Goal: Task Accomplishment & Management: Complete application form

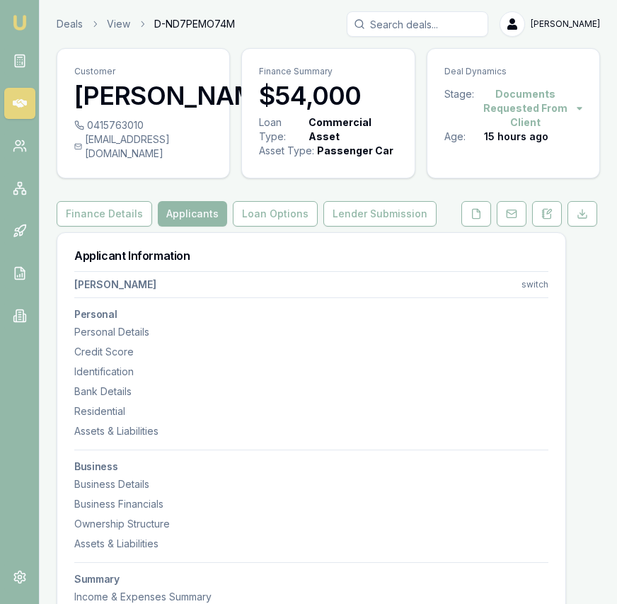
select select
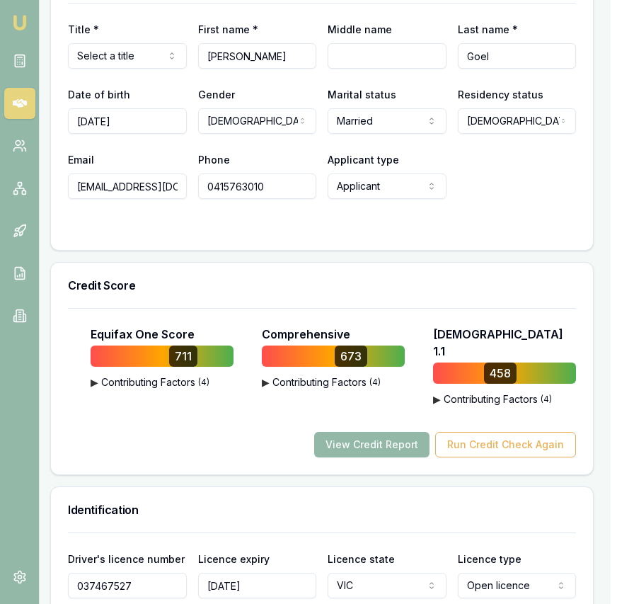
scroll to position [0, 6]
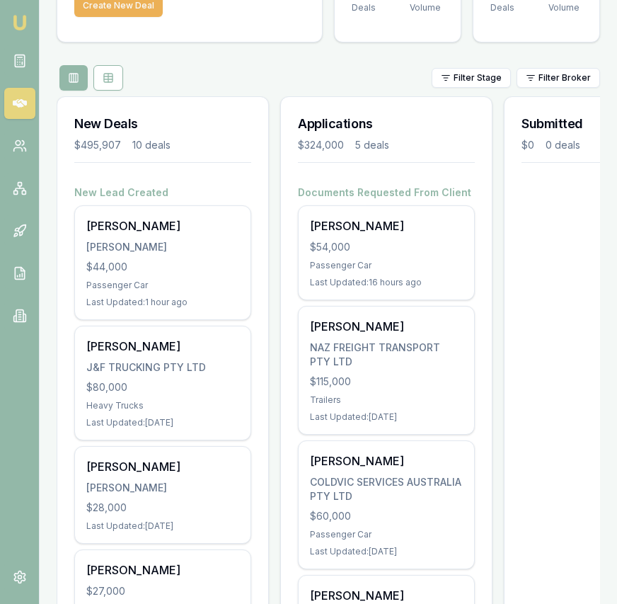
scroll to position [0, 563]
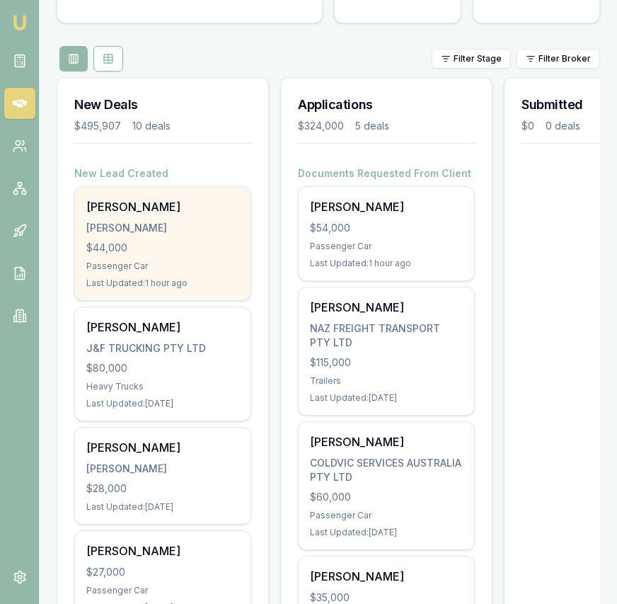
scroll to position [132, 0]
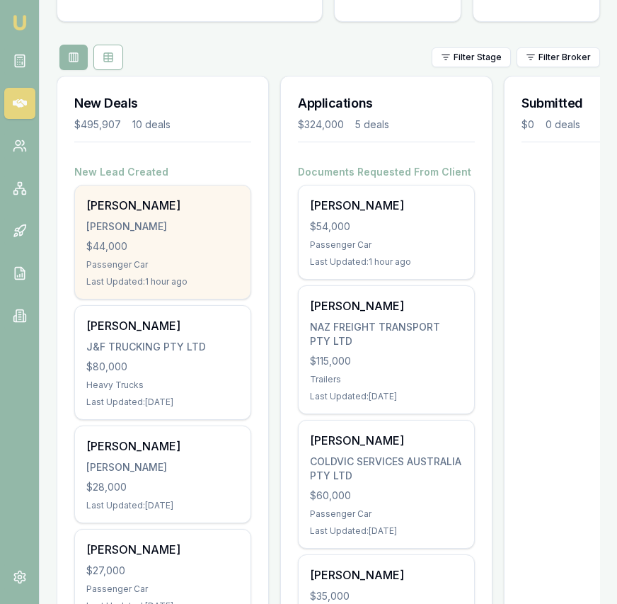
click at [204, 255] on div "SUKHPREET KAUR KAUR, SUKHPREET $44,000 Passenger Car Last Updated: 1 hour ago" at bounding box center [162, 241] width 175 height 113
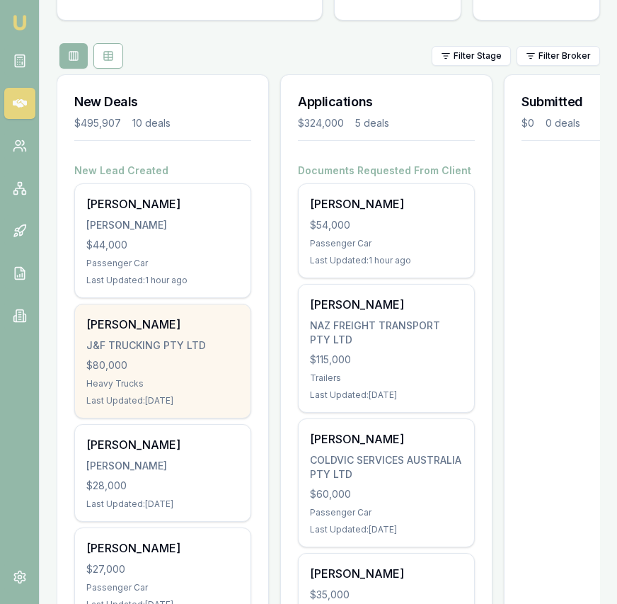
click at [217, 345] on div "J&F TRUCKING PTY LTD" at bounding box center [162, 345] width 153 height 14
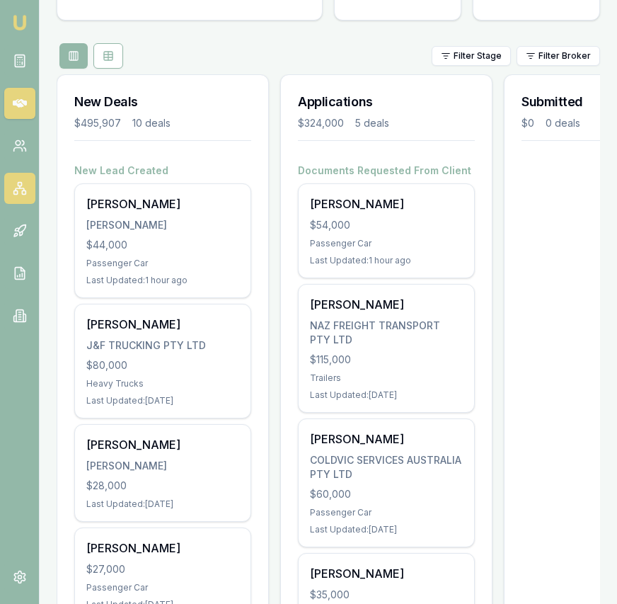
click at [17, 174] on link at bounding box center [19, 188] width 31 height 31
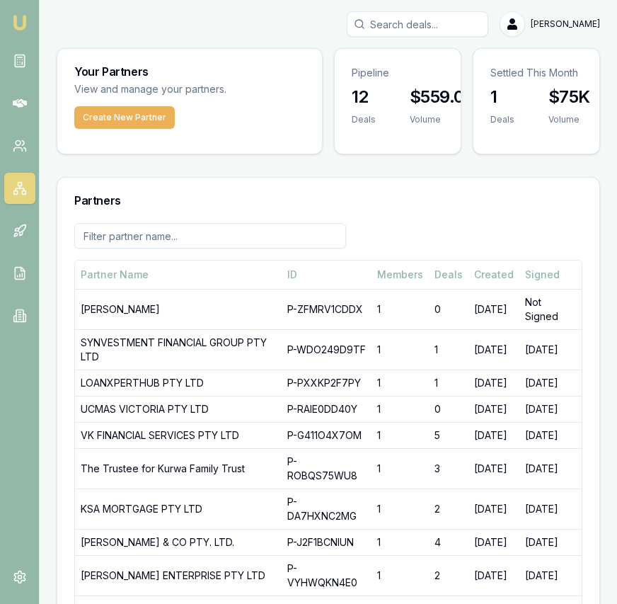
scroll to position [4, 0]
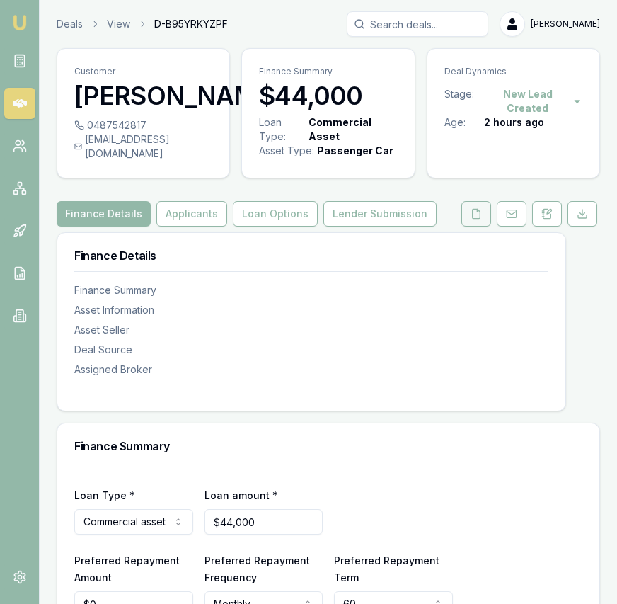
click at [474, 219] on icon at bounding box center [476, 213] width 11 height 11
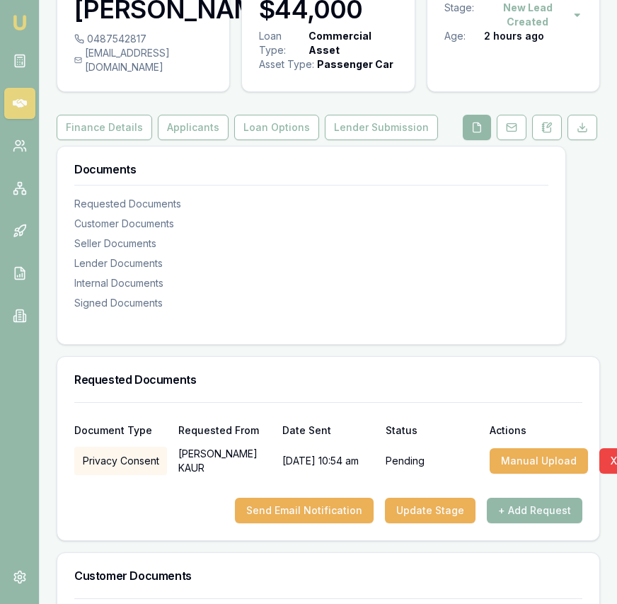
scroll to position [187, 0]
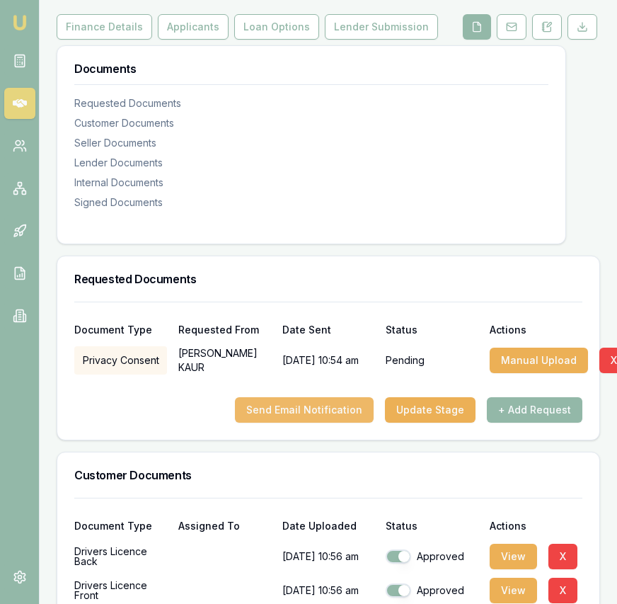
click at [323, 417] on button "Send Email Notification" at bounding box center [304, 409] width 139 height 25
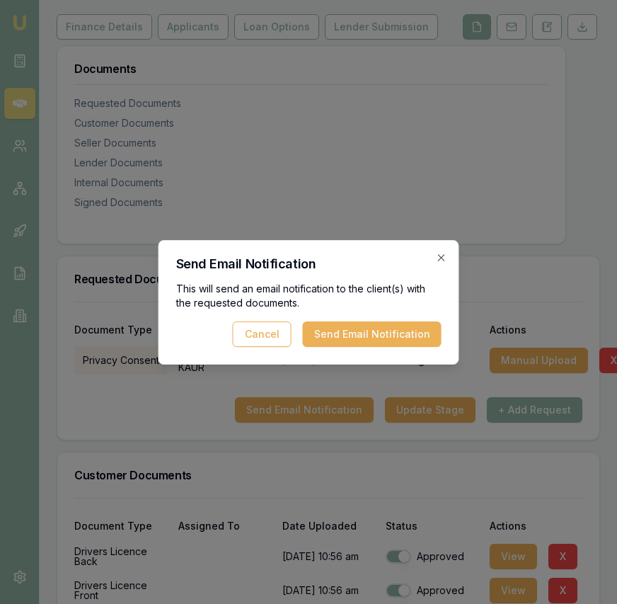
click at [359, 338] on button "Send Email Notification" at bounding box center [372, 333] width 139 height 25
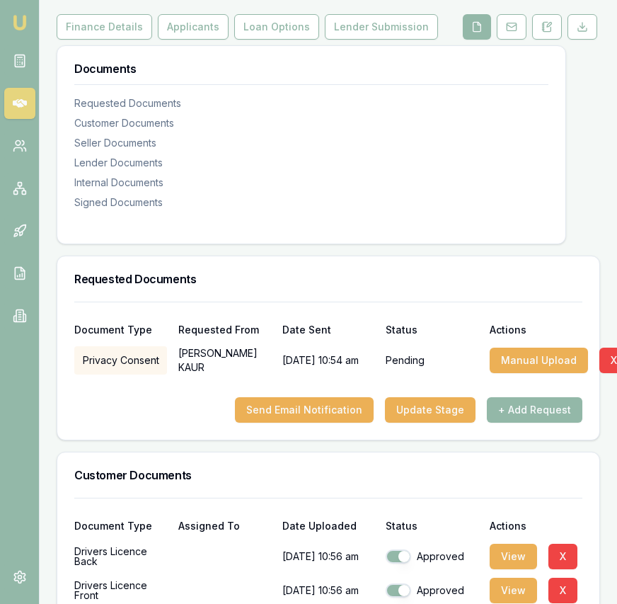
scroll to position [0, 0]
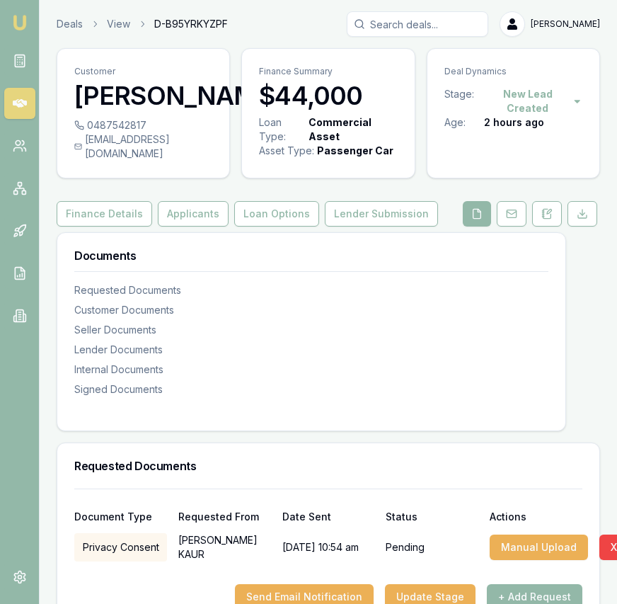
click at [134, 132] on div "0487542817" at bounding box center [143, 125] width 138 height 14
click at [192, 226] on button "Applicants" at bounding box center [193, 213] width 71 height 25
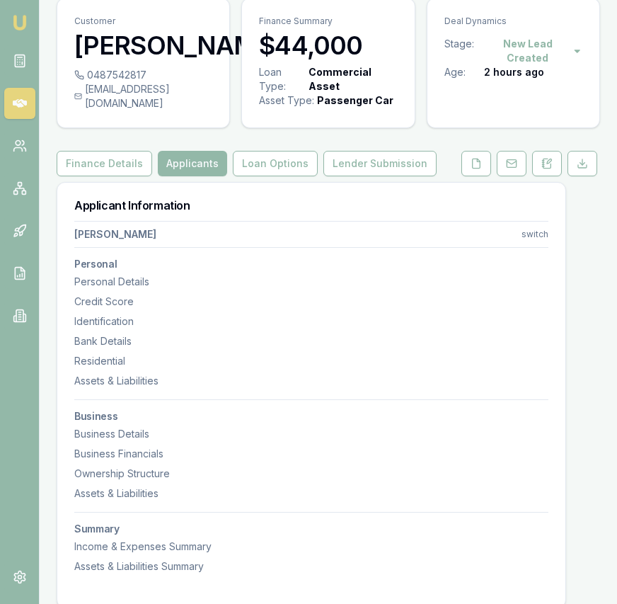
scroll to position [54, 0]
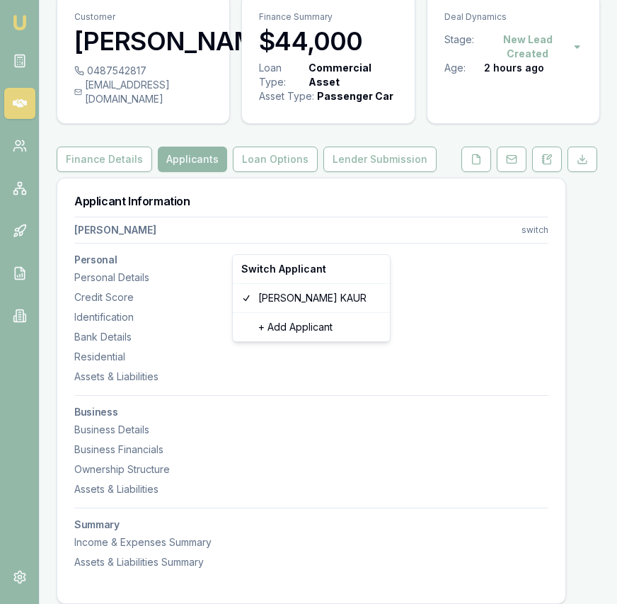
click at [531, 241] on html "Emu Broker Deals View D-B95YRKYZPF Eujin Ooi Toggle Menu Customer SUKHPREET KAU…" at bounding box center [308, 248] width 617 height 604
click at [437, 214] on html "Emu Broker Deals View D-B95YRKYZPF Eujin Ooi Toggle Menu Customer SUKHPREET KAU…" at bounding box center [308, 248] width 617 height 604
click at [473, 165] on icon at bounding box center [476, 159] width 11 height 11
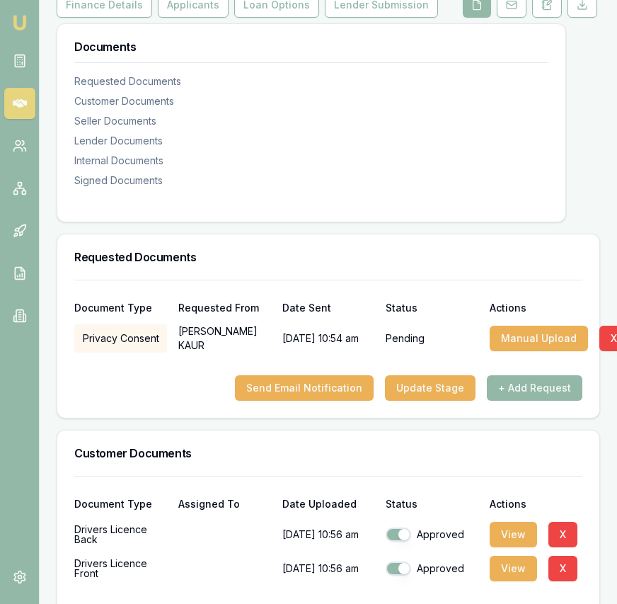
scroll to position [229, 0]
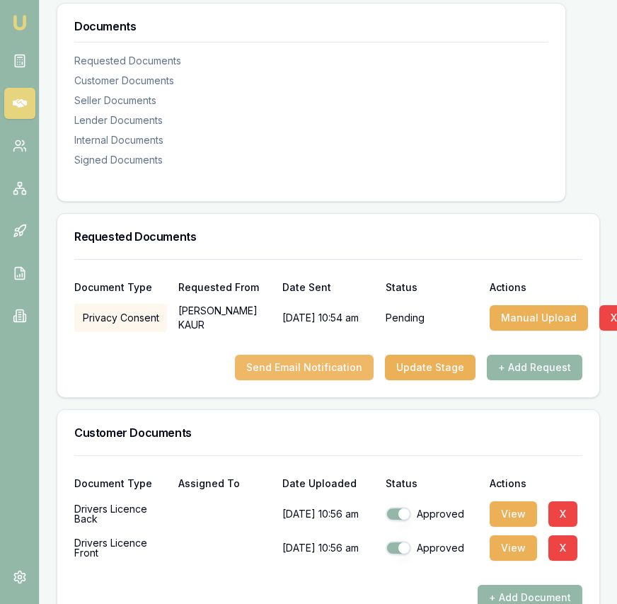
click at [309, 380] on button "Send Email Notification" at bounding box center [304, 366] width 139 height 25
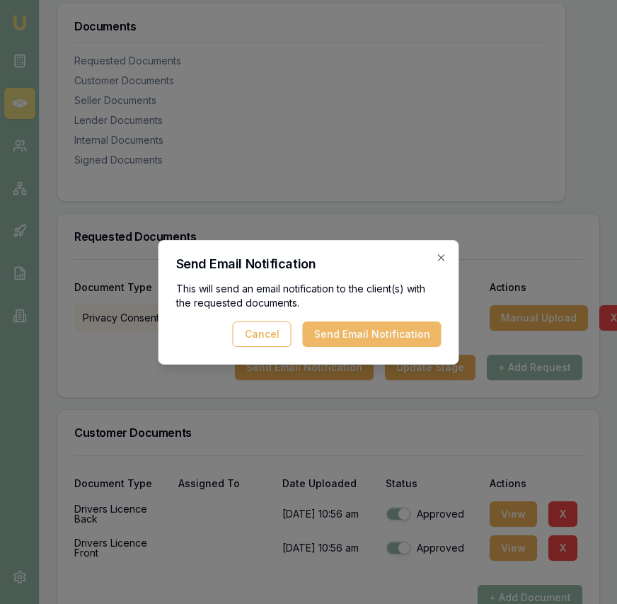
click at [395, 330] on button "Send Email Notification" at bounding box center [372, 333] width 139 height 25
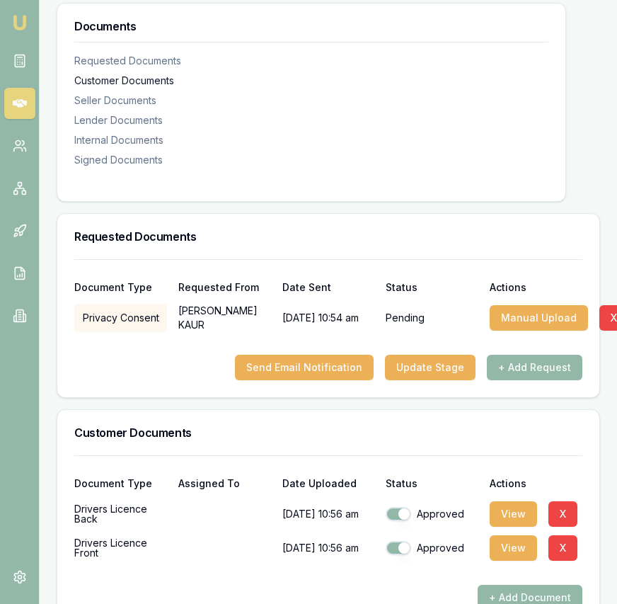
scroll to position [0, 0]
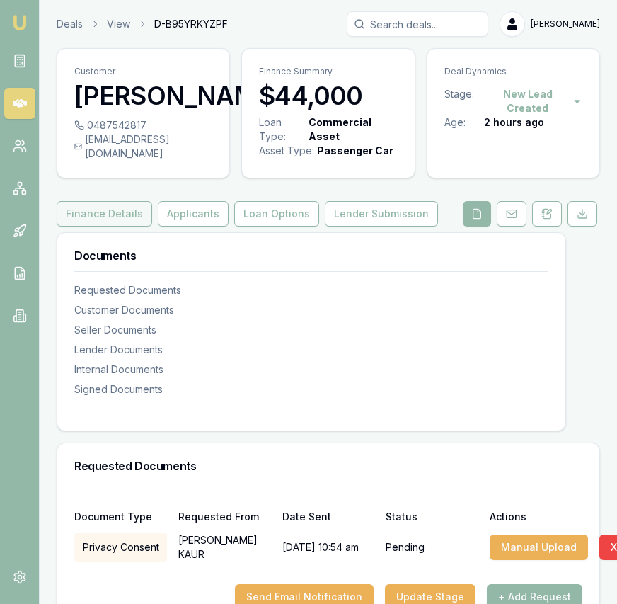
click at [136, 226] on button "Finance Details" at bounding box center [105, 213] width 96 height 25
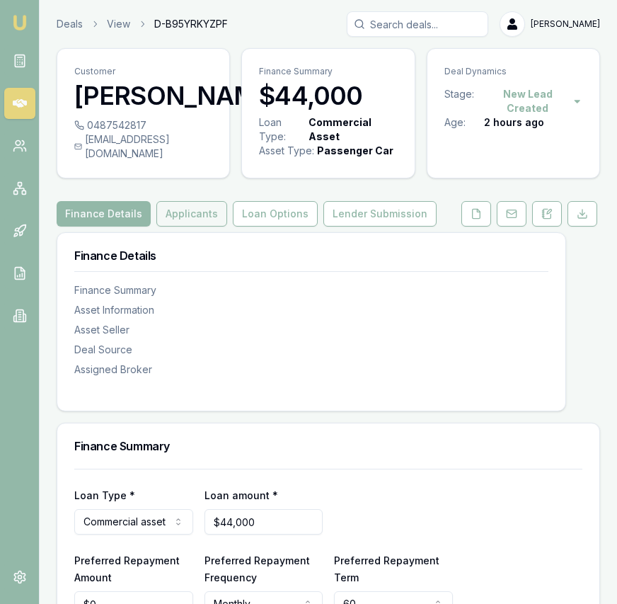
click at [196, 226] on button "Applicants" at bounding box center [191, 213] width 71 height 25
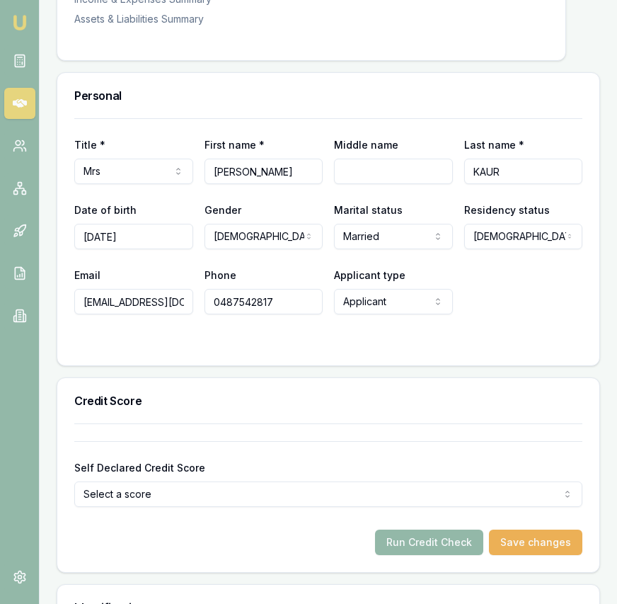
scroll to position [599, 0]
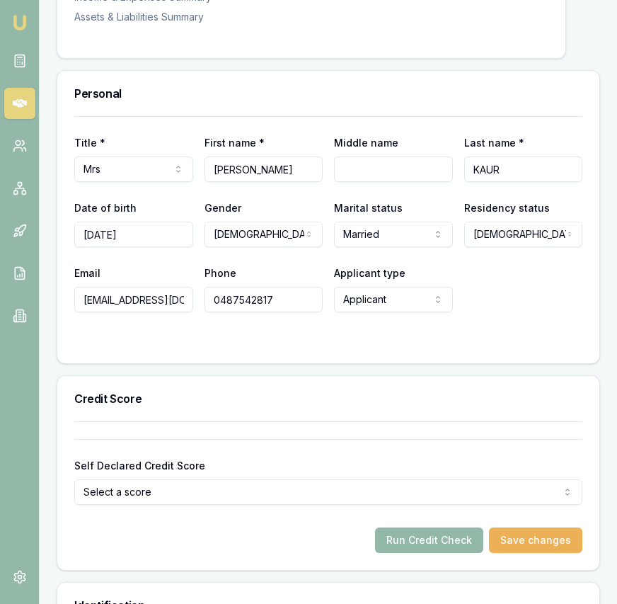
click at [279, 310] on input "0487542817" at bounding box center [263, 299] width 119 height 25
click at [452, 346] on form "Title * Mrs Mr Mrs Miss Ms Dr Prof First name * SUKHPREET Middle name Last name…" at bounding box center [328, 231] width 508 height 230
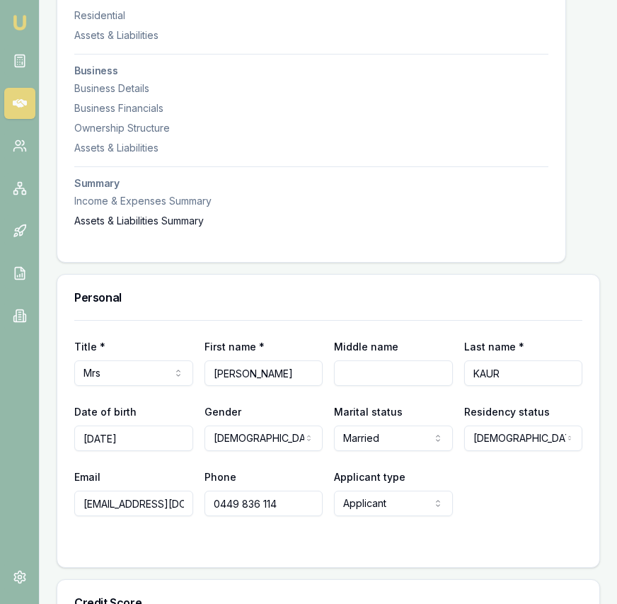
scroll to position [0, 0]
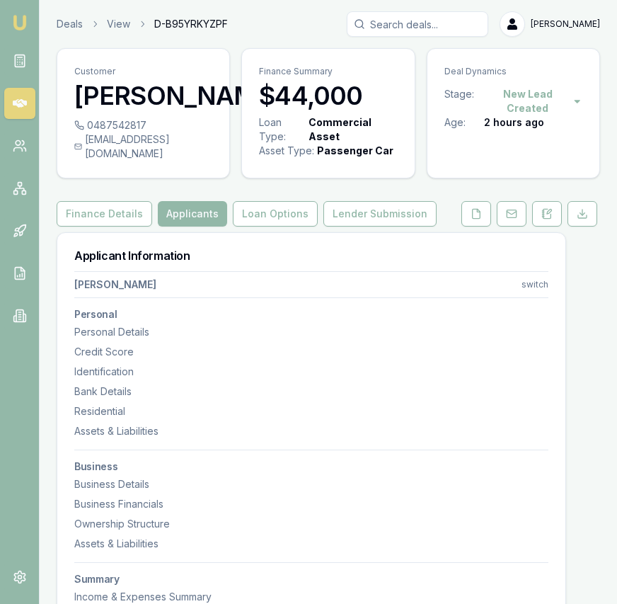
type input "0449836114"
click at [476, 219] on icon at bounding box center [476, 213] width 11 height 11
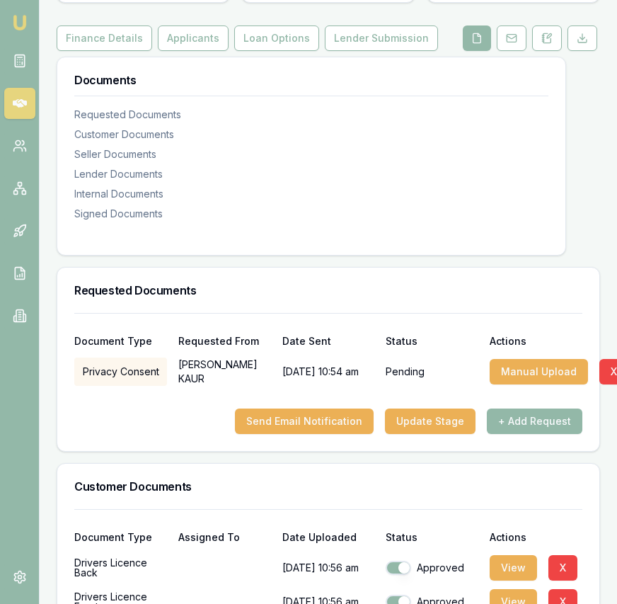
scroll to position [198, 0]
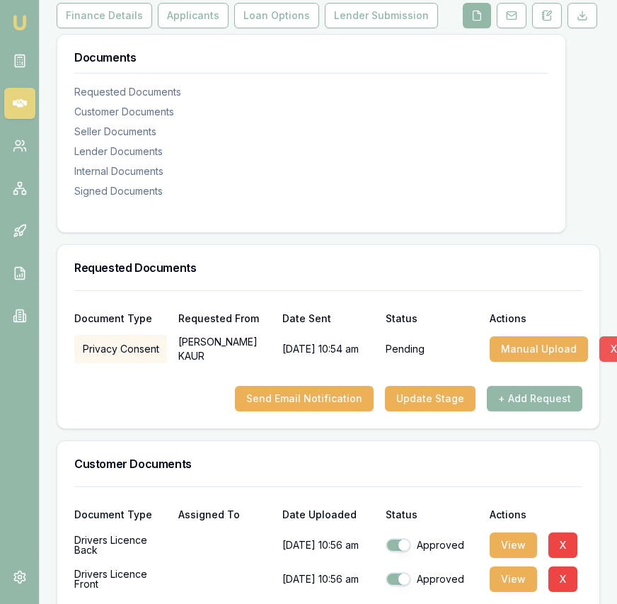
click at [610, 362] on button "X" at bounding box center [613, 348] width 29 height 25
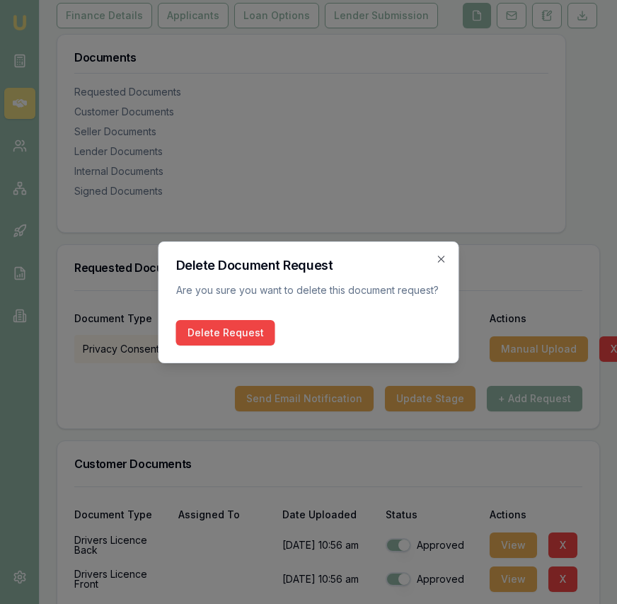
click at [209, 332] on button "Delete Request" at bounding box center [225, 332] width 99 height 25
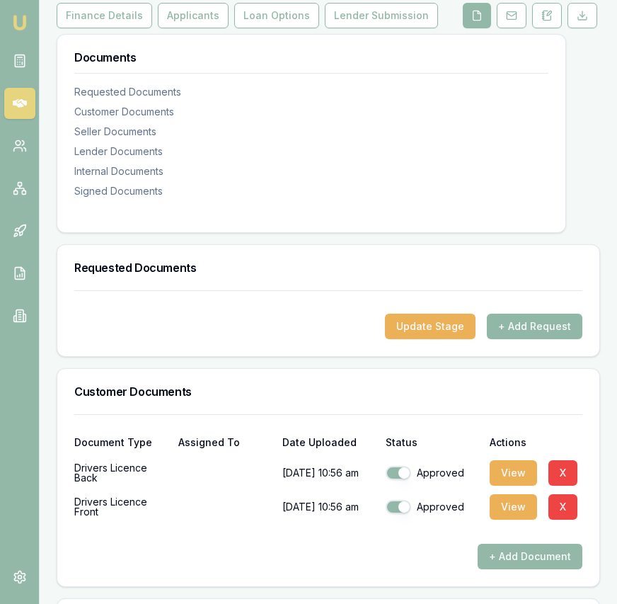
click at [534, 339] on button "+ Add Request" at bounding box center [535, 325] width 96 height 25
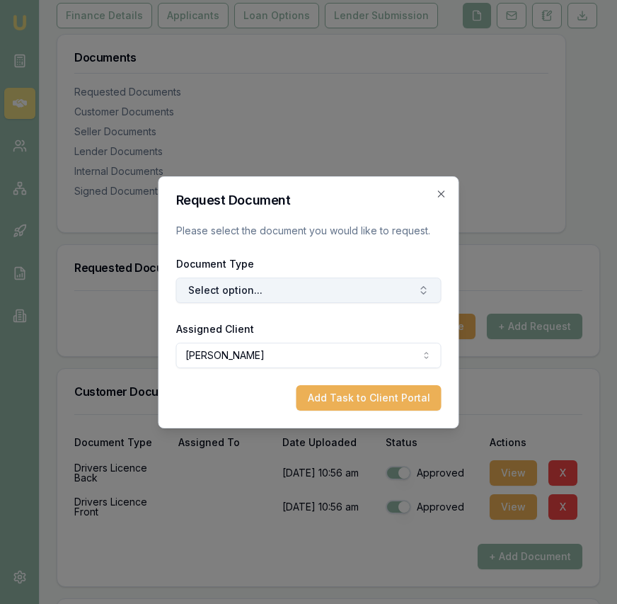
click at [288, 301] on button "Select option..." at bounding box center [308, 289] width 265 height 25
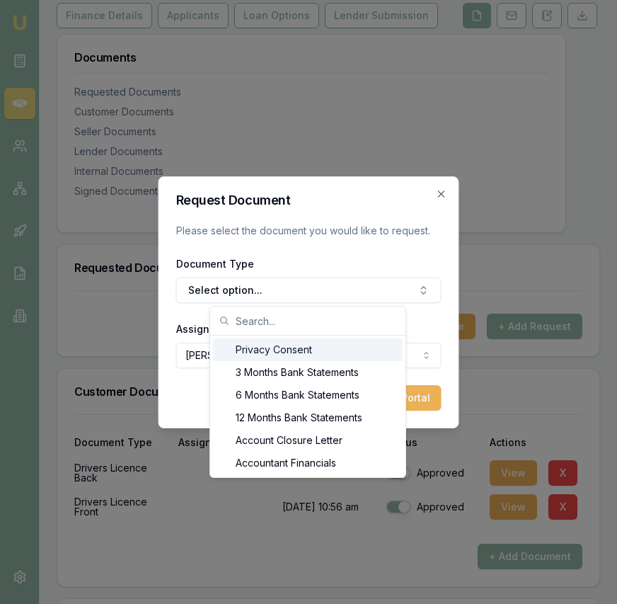
click at [297, 345] on div "Privacy Consent" at bounding box center [308, 349] width 190 height 23
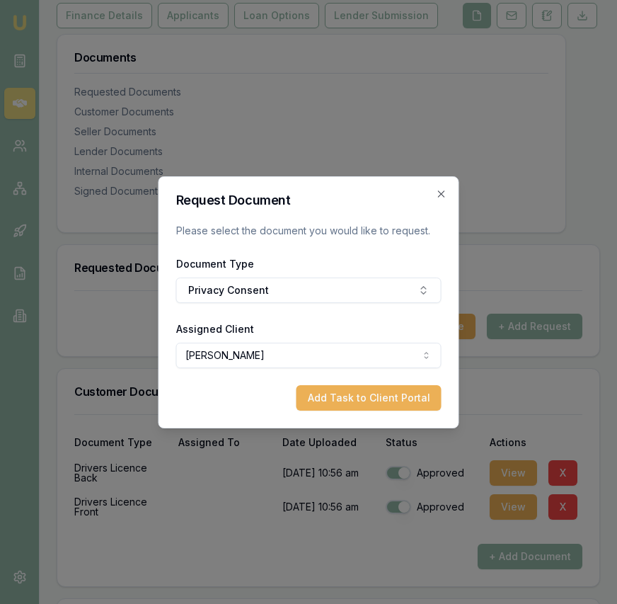
click at [340, 394] on button "Add Task to Client Portal" at bounding box center [368, 397] width 145 height 25
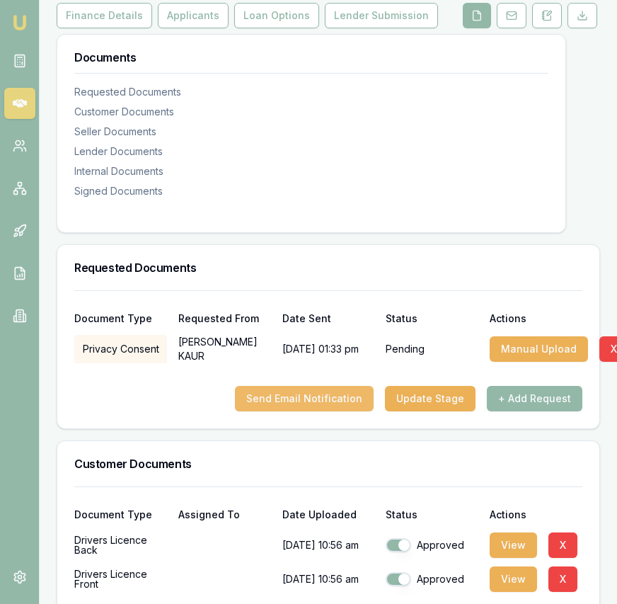
click at [335, 411] on button "Send Email Notification" at bounding box center [304, 398] width 139 height 25
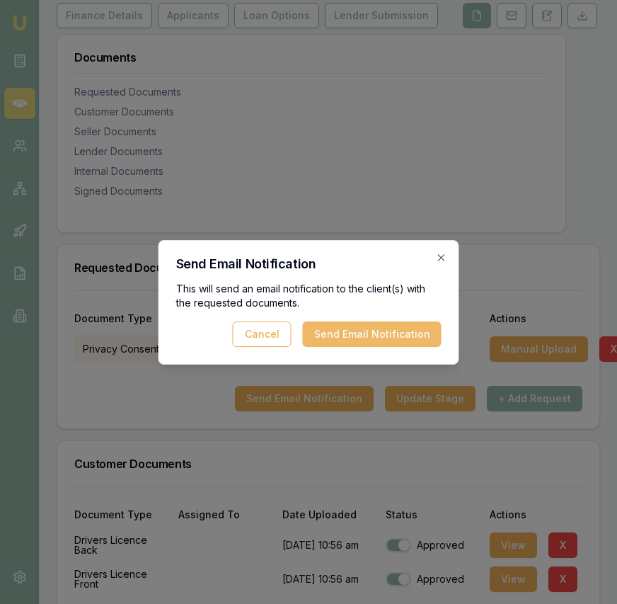
click at [379, 328] on button "Send Email Notification" at bounding box center [372, 333] width 139 height 25
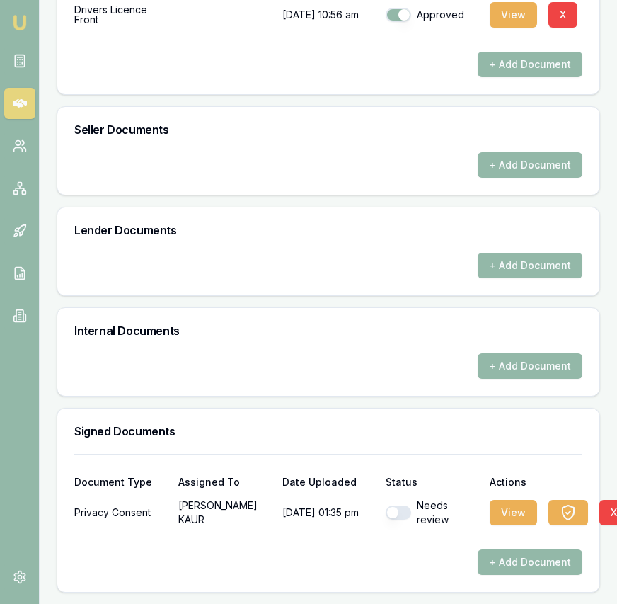
scroll to position [704, 0]
click at [405, 509] on button "button" at bounding box center [398, 512] width 25 height 14
checkbox input "true"
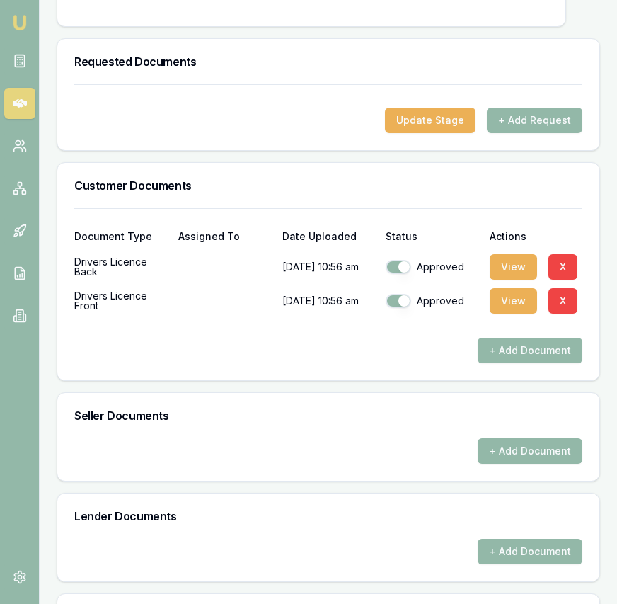
scroll to position [0, 0]
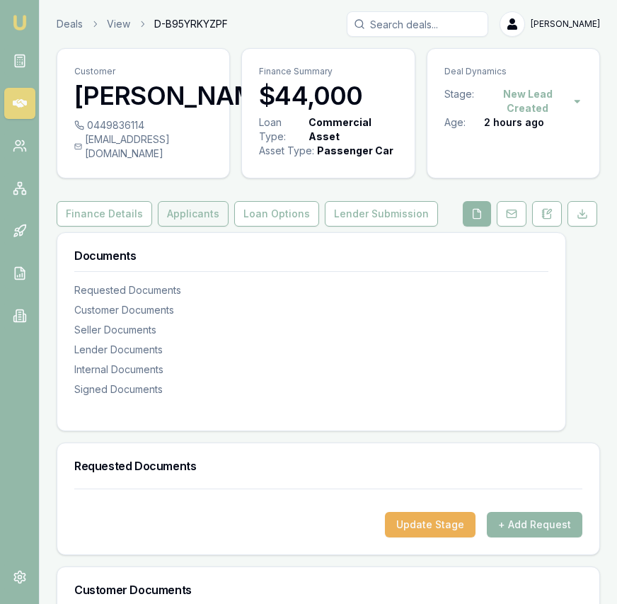
click at [196, 226] on button "Applicants" at bounding box center [193, 213] width 71 height 25
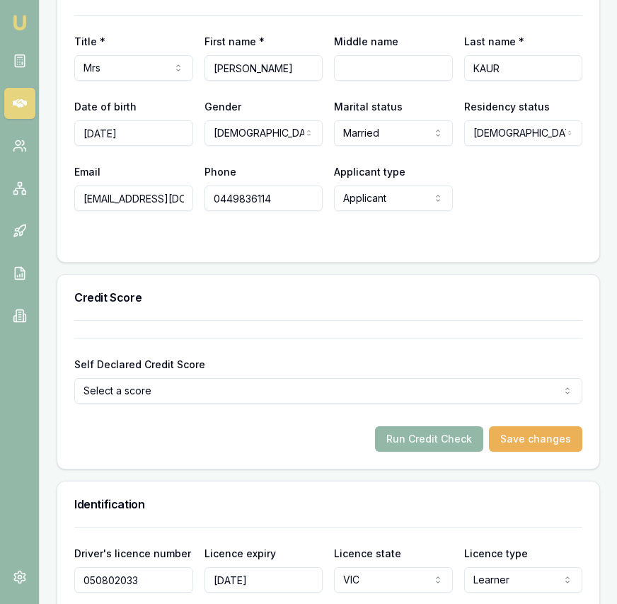
scroll to position [715, 0]
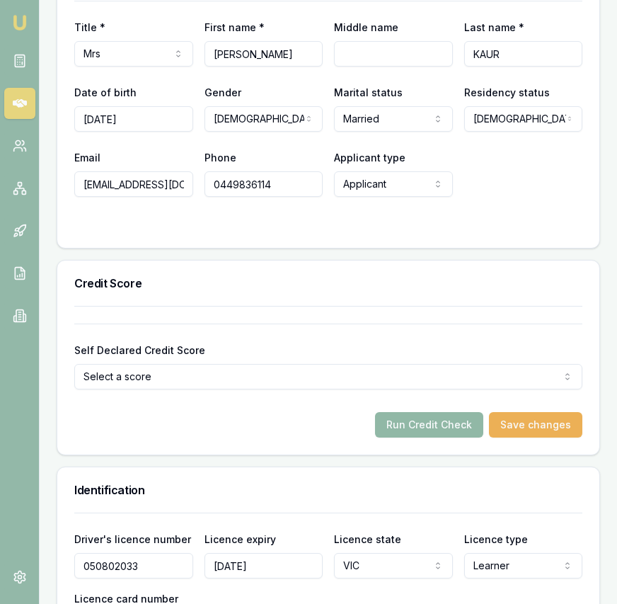
click at [414, 434] on button "Run Credit Check" at bounding box center [429, 424] width 108 height 25
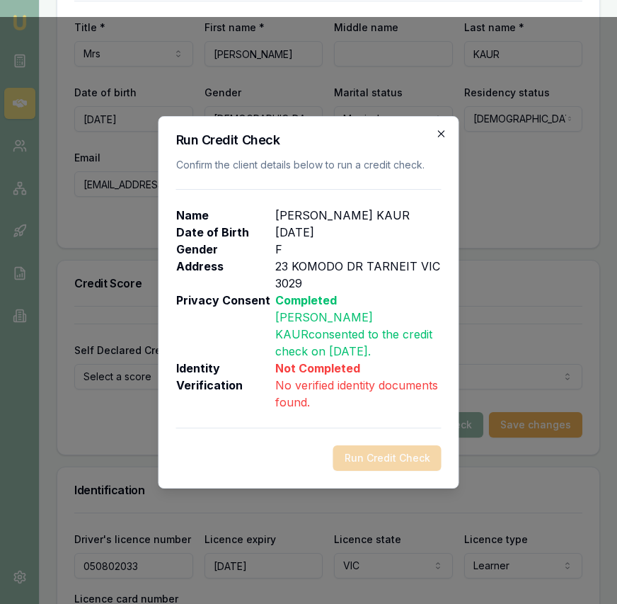
click at [443, 131] on icon "button" at bounding box center [441, 133] width 6 height 6
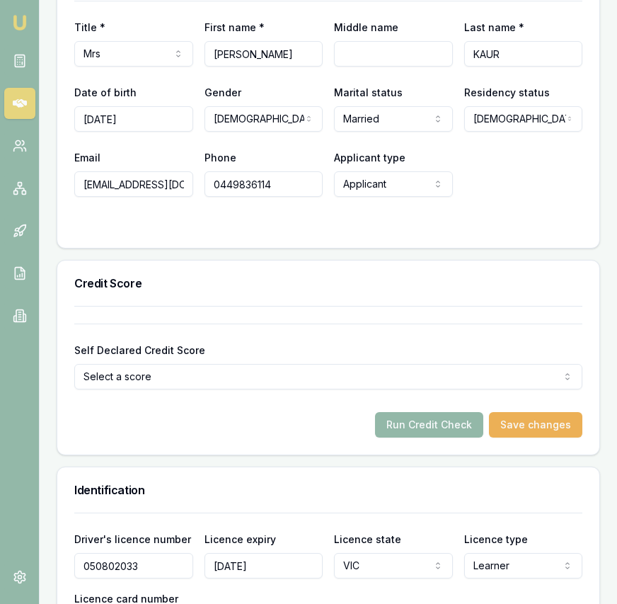
scroll to position [0, 0]
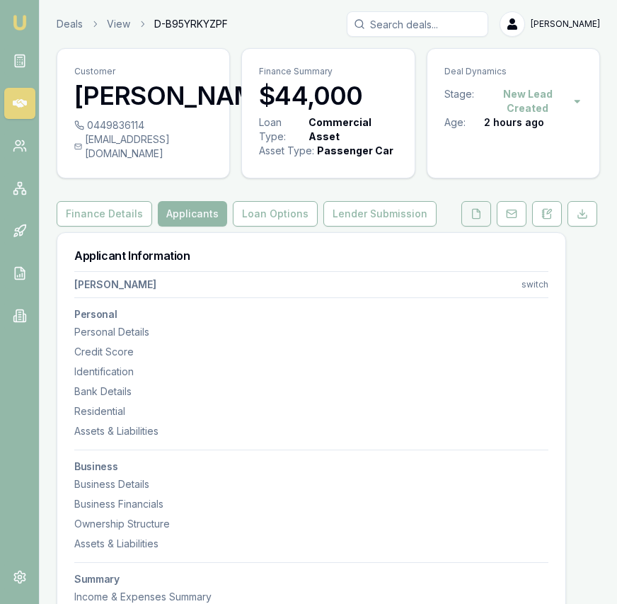
click at [472, 219] on icon at bounding box center [476, 213] width 11 height 11
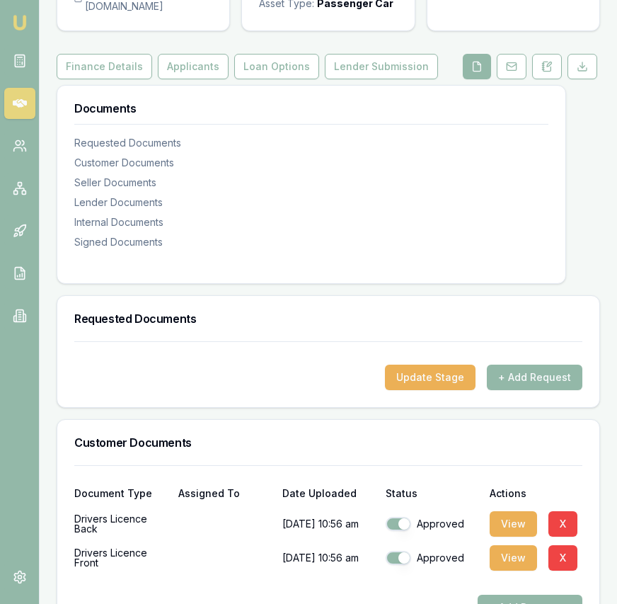
scroll to position [140, 0]
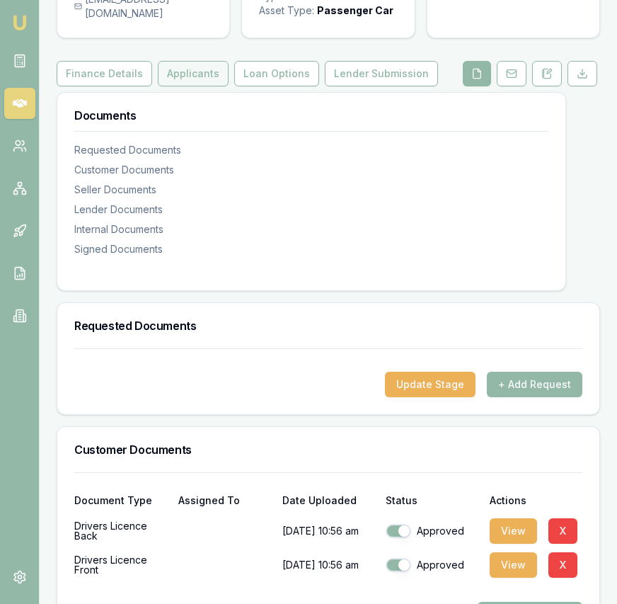
click at [207, 86] on button "Applicants" at bounding box center [193, 73] width 71 height 25
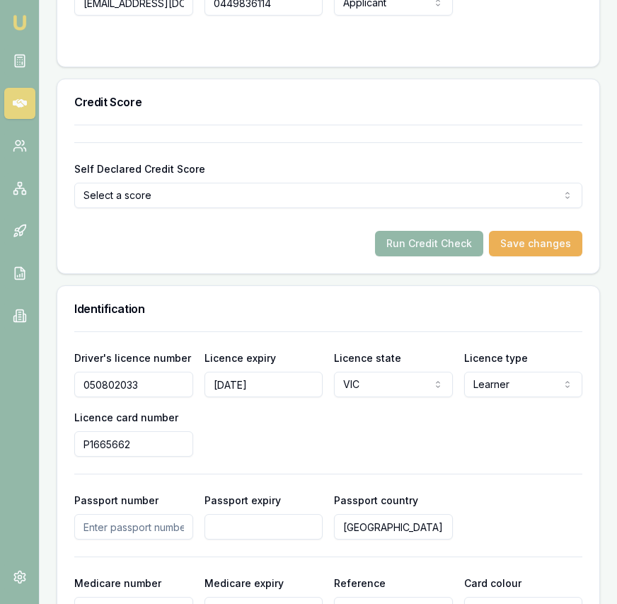
scroll to position [889, 0]
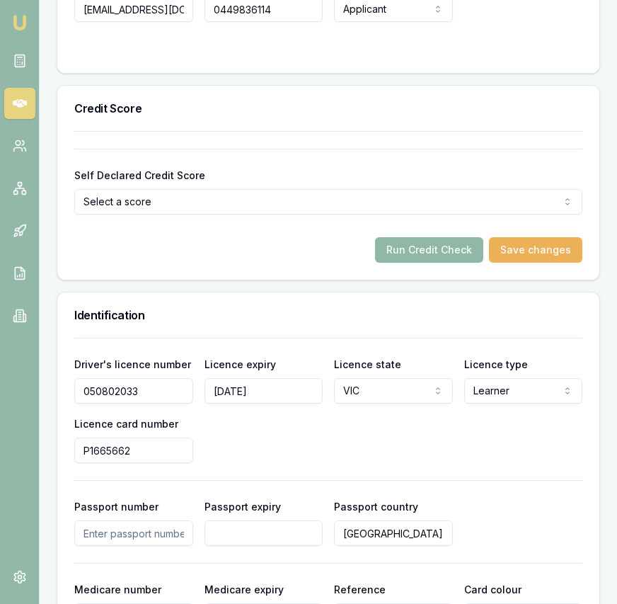
click at [432, 261] on button "Run Credit Check" at bounding box center [429, 249] width 108 height 25
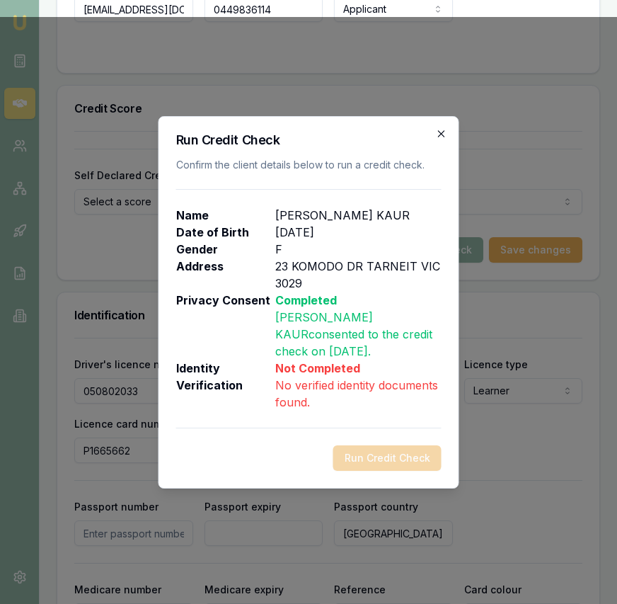
click at [439, 129] on icon "button" at bounding box center [441, 133] width 11 height 11
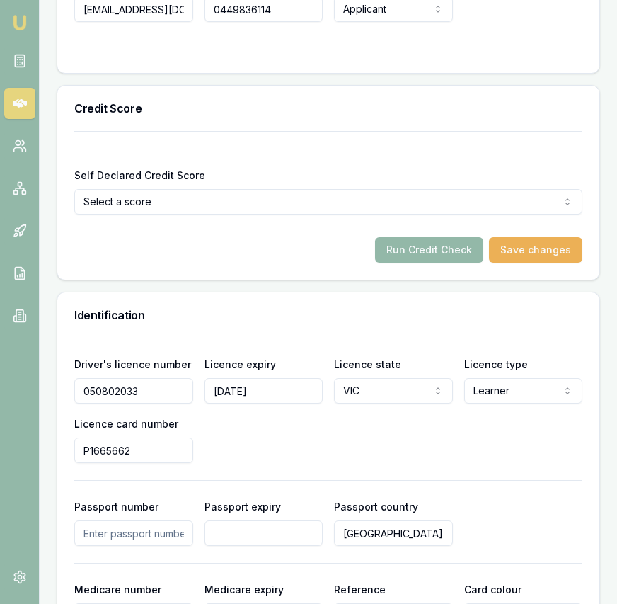
scroll to position [0, 0]
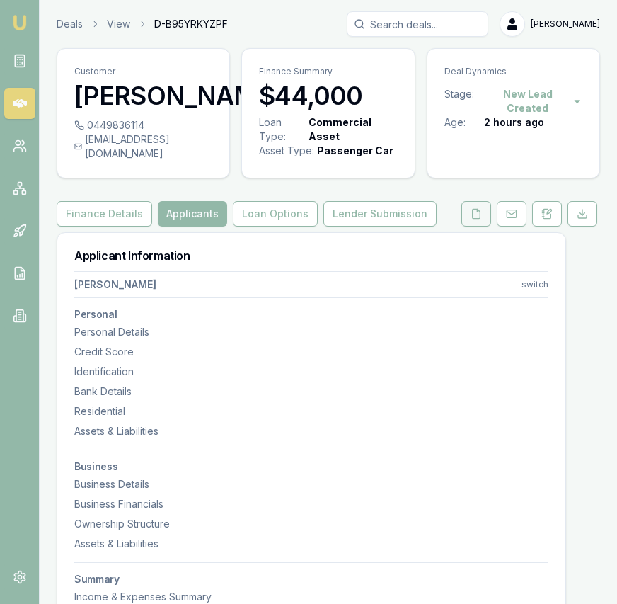
click at [470, 226] on button at bounding box center [476, 213] width 30 height 25
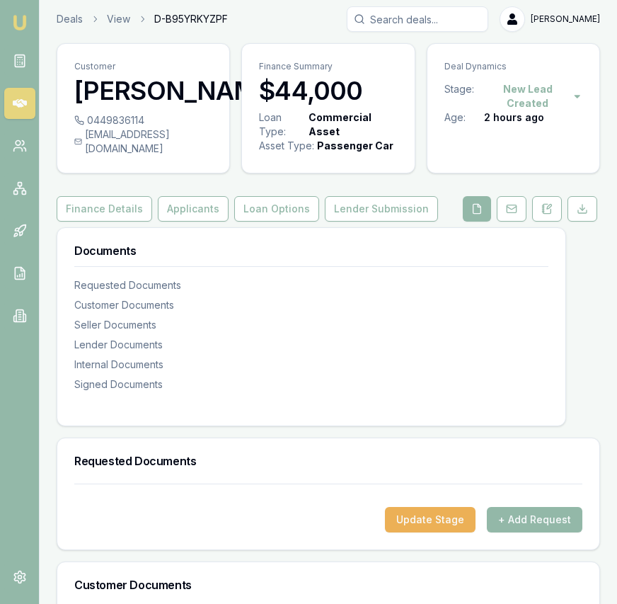
scroll to position [316, 0]
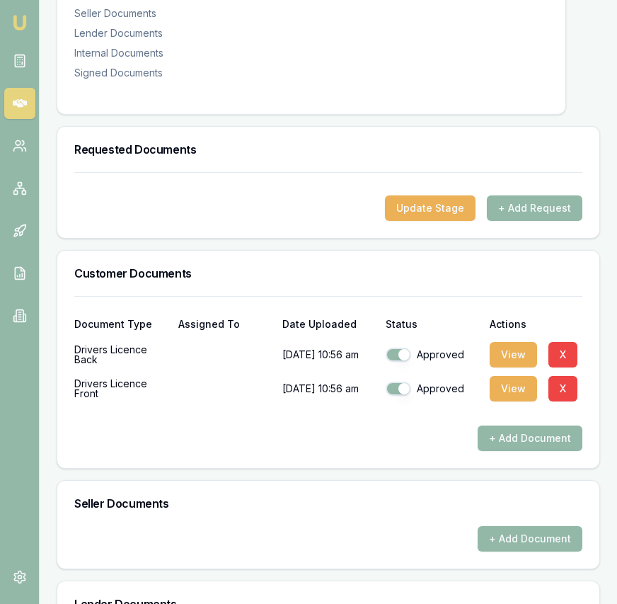
click at [410, 362] on button "button" at bounding box center [398, 354] width 25 height 14
click at [407, 362] on button "button" at bounding box center [398, 354] width 25 height 14
checkbox input "true"
click at [562, 360] on button "X" at bounding box center [562, 354] width 29 height 25
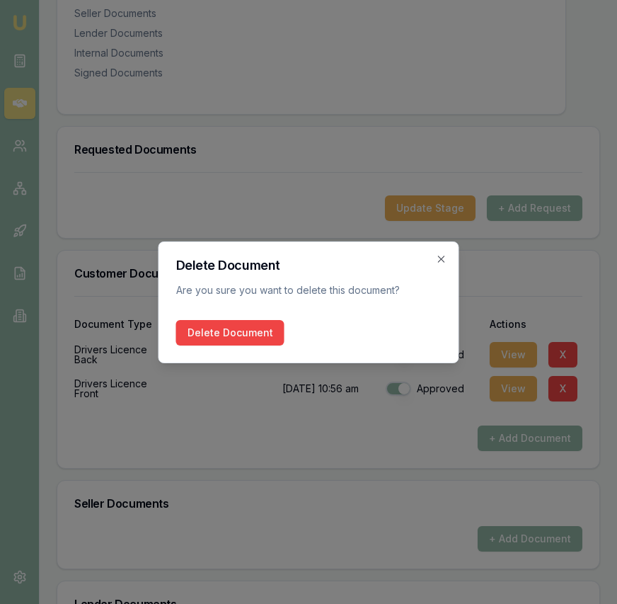
click at [254, 329] on button "Delete Document" at bounding box center [230, 332] width 108 height 25
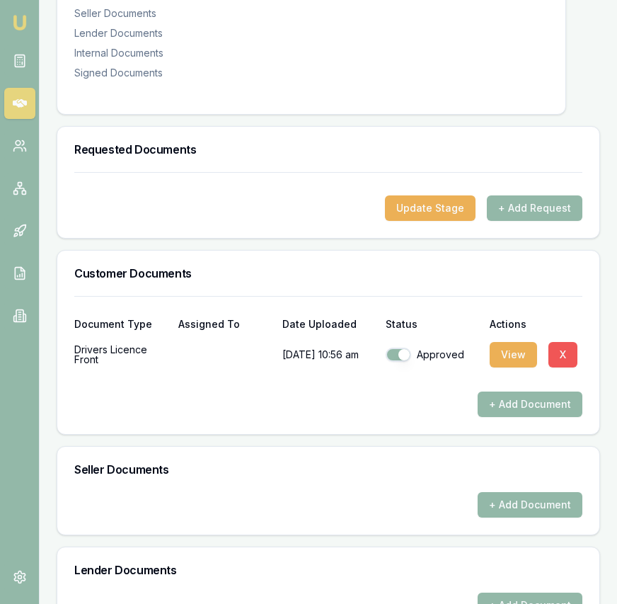
click at [565, 367] on button "X" at bounding box center [562, 354] width 29 height 25
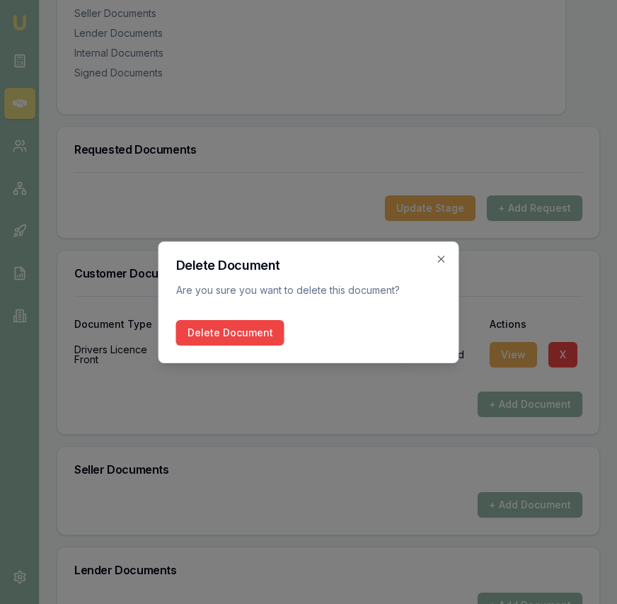
click at [232, 333] on button "Delete Document" at bounding box center [230, 332] width 108 height 25
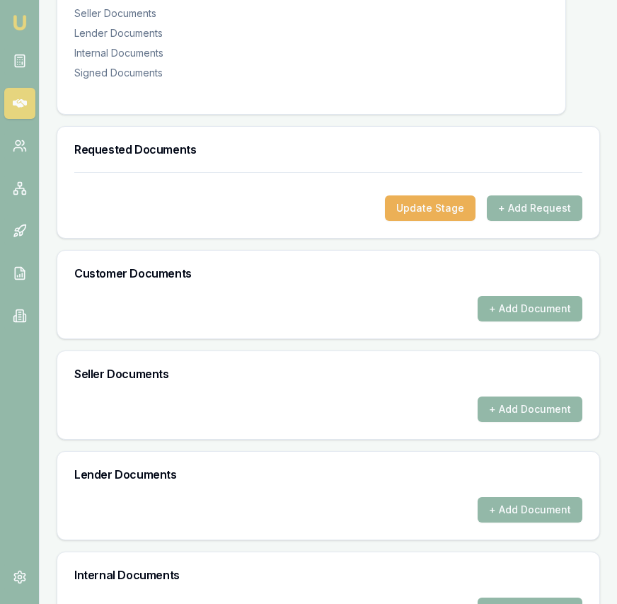
click at [546, 321] on button "+ Add Document" at bounding box center [530, 308] width 105 height 25
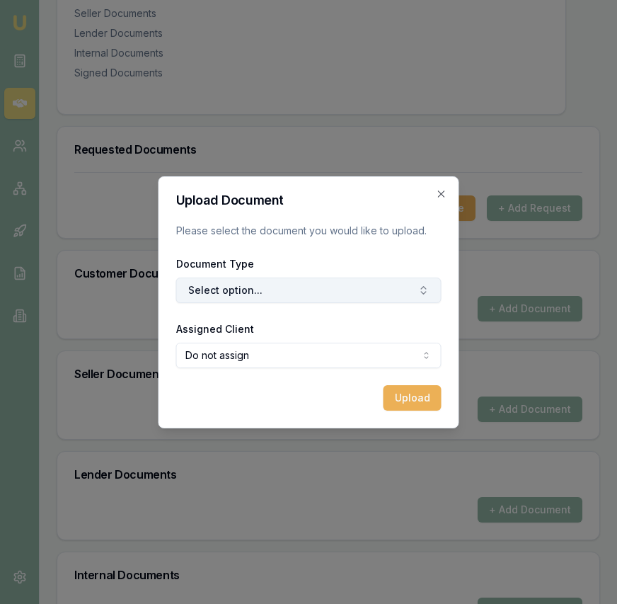
click at [352, 294] on button "Select option..." at bounding box center [308, 289] width 265 height 25
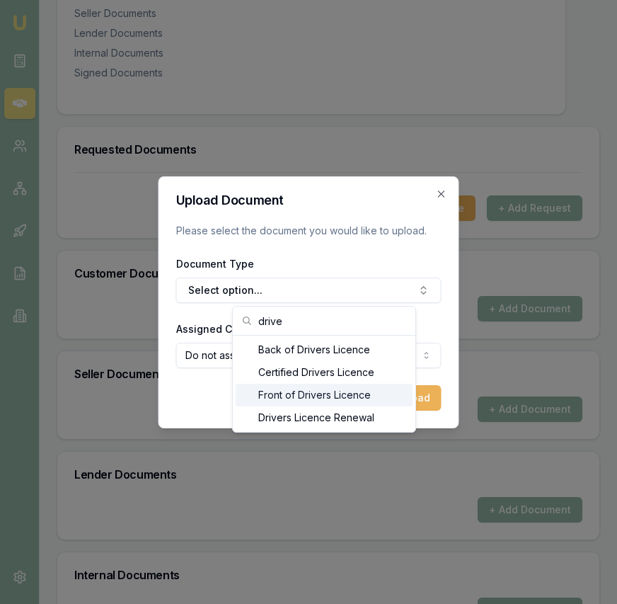
type input "drive"
click at [337, 389] on div "Front of Drivers Licence" at bounding box center [324, 394] width 177 height 23
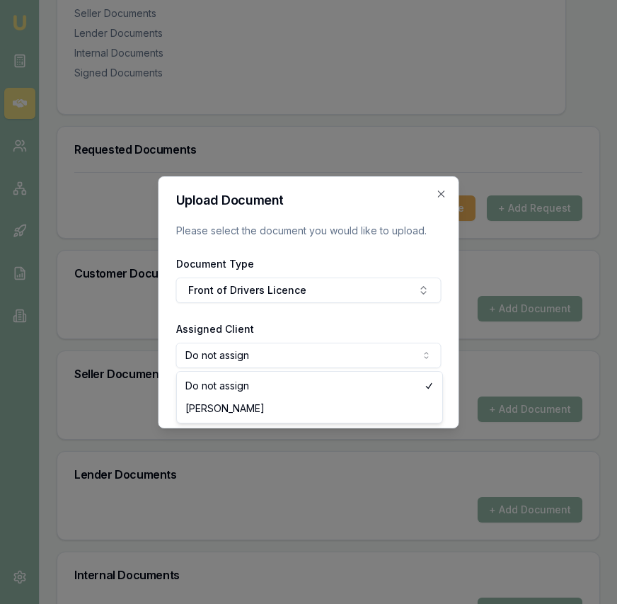
select select "U-IGKF31HAXP"
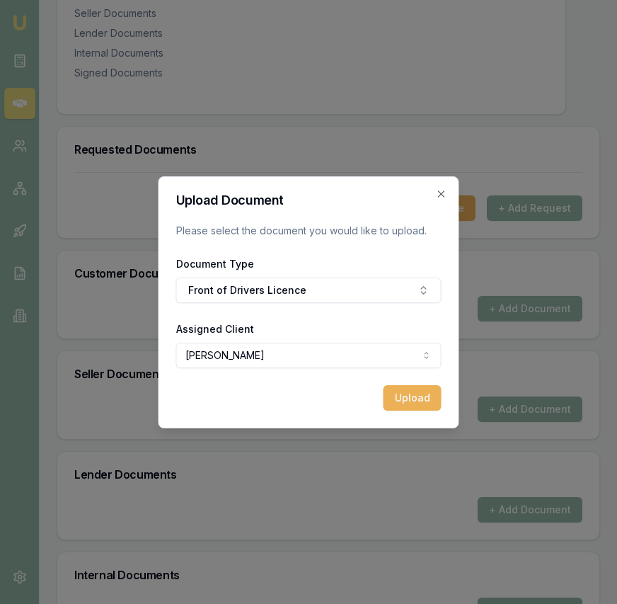
click at [399, 396] on button "Upload" at bounding box center [412, 397] width 58 height 25
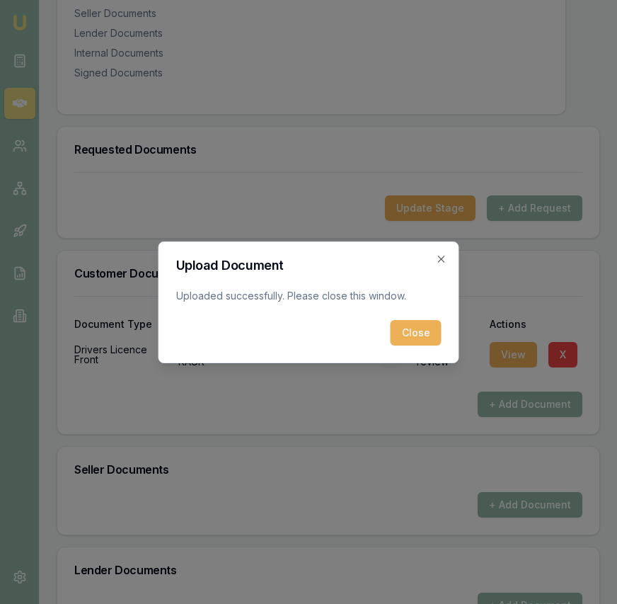
click at [411, 339] on button "Close" at bounding box center [416, 332] width 51 height 25
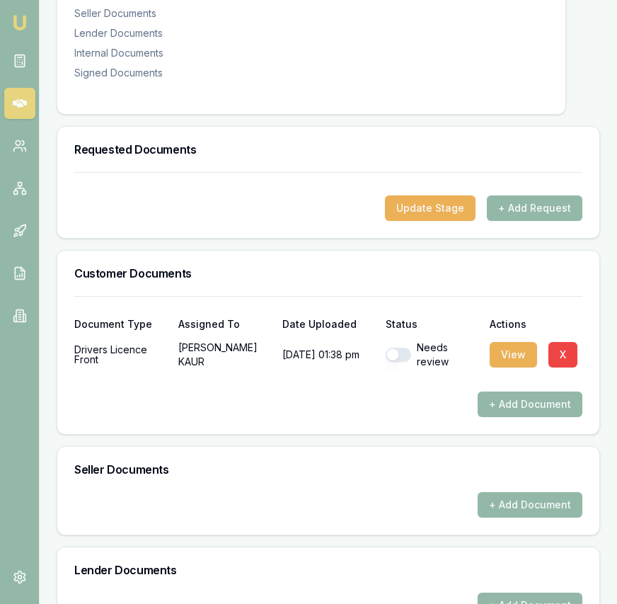
scroll to position [316, 8]
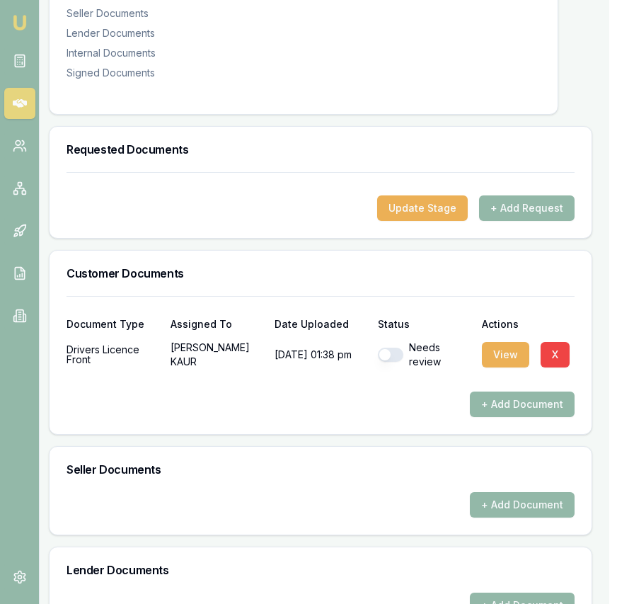
click at [393, 362] on button "button" at bounding box center [390, 354] width 25 height 14
checkbox input "true"
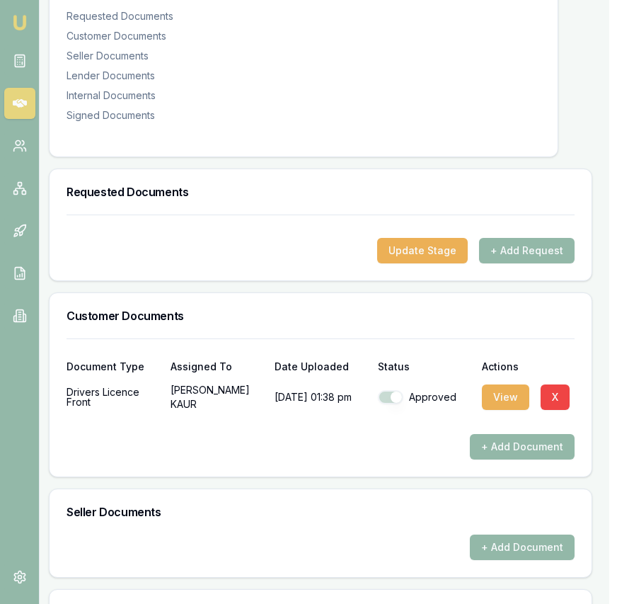
scroll to position [0, 8]
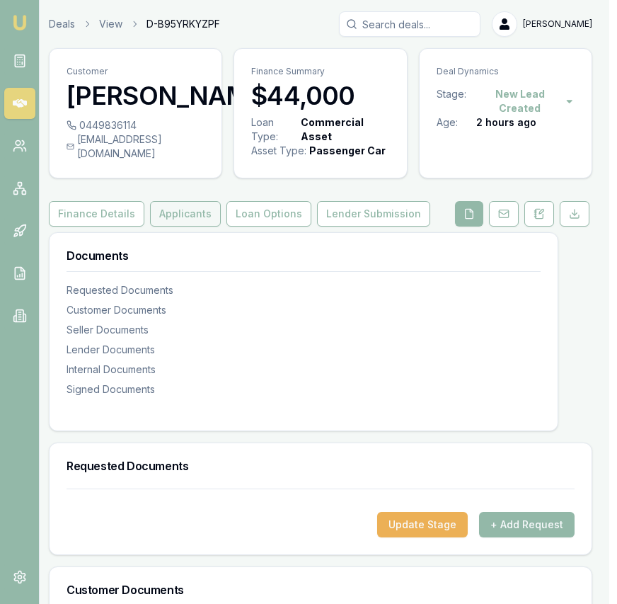
click at [183, 226] on button "Applicants" at bounding box center [185, 213] width 71 height 25
click at [202, 226] on button "Applicants" at bounding box center [185, 213] width 71 height 25
click at [200, 226] on button "Applicants" at bounding box center [185, 213] width 71 height 25
click at [187, 221] on button "Applicants" at bounding box center [185, 213] width 71 height 25
click at [186, 224] on button "Applicants" at bounding box center [185, 213] width 71 height 25
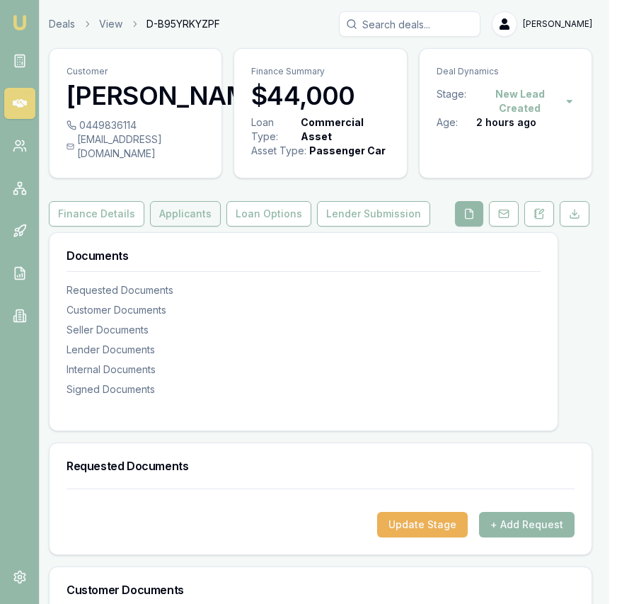
click at [186, 224] on button "Applicants" at bounding box center [185, 213] width 71 height 25
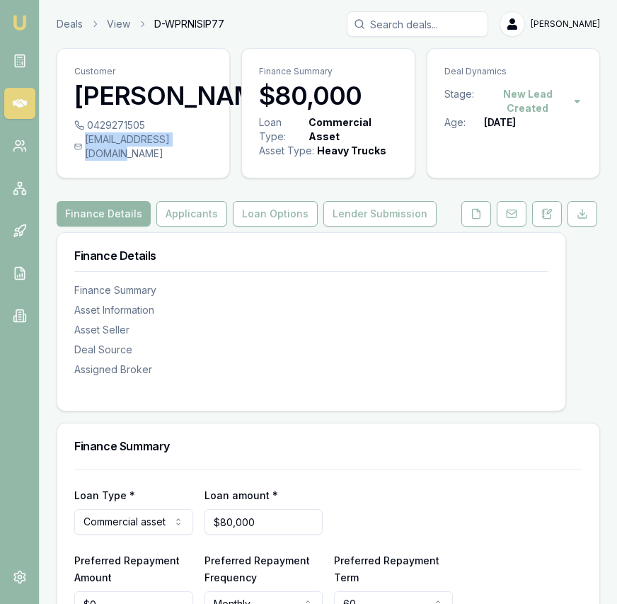
drag, startPoint x: 199, startPoint y: 168, endPoint x: 83, endPoint y: 172, distance: 115.4
click at [82, 161] on div "[EMAIL_ADDRESS][DOMAIN_NAME]" at bounding box center [143, 146] width 138 height 28
copy div "[EMAIL_ADDRESS][DOMAIN_NAME]"
drag, startPoint x: 153, startPoint y: 153, endPoint x: 144, endPoint y: 154, distance: 8.6
click at [144, 132] on div "0429271505" at bounding box center [143, 125] width 138 height 14
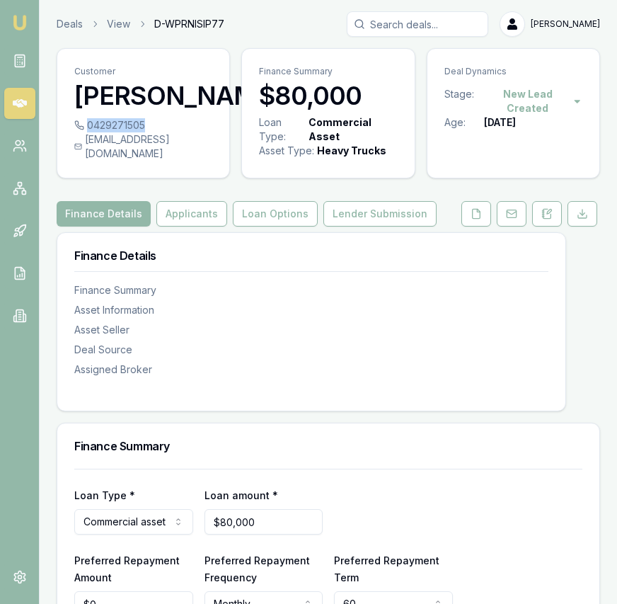
copy div "0429271505"
click at [15, 28] on img at bounding box center [19, 22] width 17 height 17
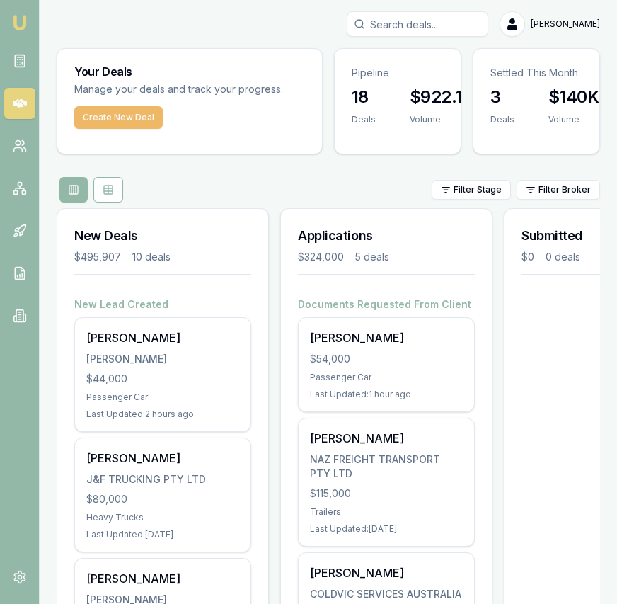
click at [137, 125] on button "Create New Deal" at bounding box center [118, 117] width 88 height 23
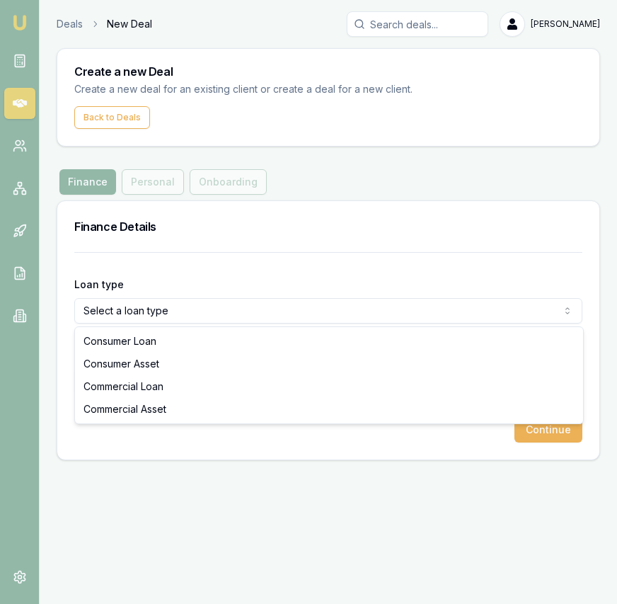
click at [140, 311] on html "Emu Broker Deals New Deal Eujin Ooi Toggle Menu Create a new Deal Create a new …" at bounding box center [308, 302] width 617 height 604
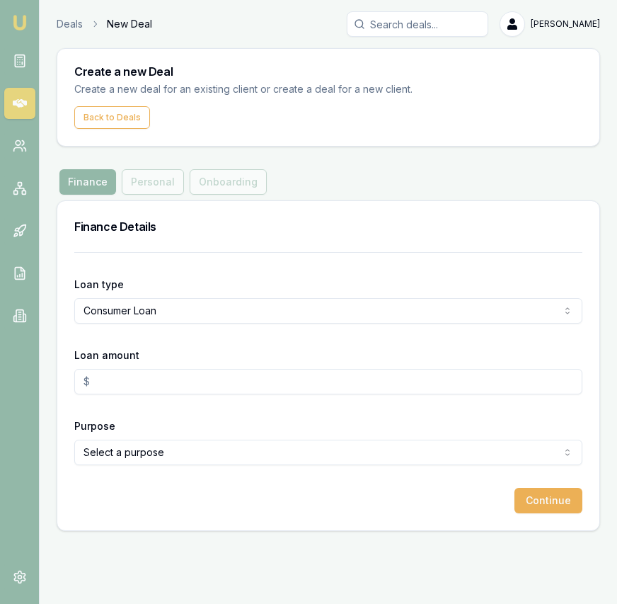
click at [128, 376] on input "Loan amount" at bounding box center [328, 381] width 508 height 25
type input "$50,000.00"
drag, startPoint x: 255, startPoint y: 438, endPoint x: 257, endPoint y: 454, distance: 15.6
click at [255, 437] on div "Purpose Select a purpose Home Renovation Education Medical Travel Engagement Ri…" at bounding box center [328, 441] width 508 height 48
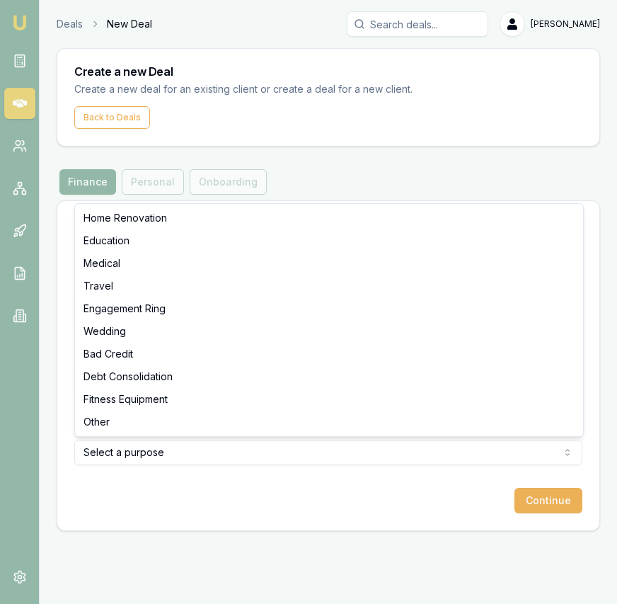
click at [257, 454] on html "Emu Broker Deals New Deal Eujin Ooi Toggle Menu Create a new Deal Create a new …" at bounding box center [308, 302] width 617 height 604
select select "WEDDING"
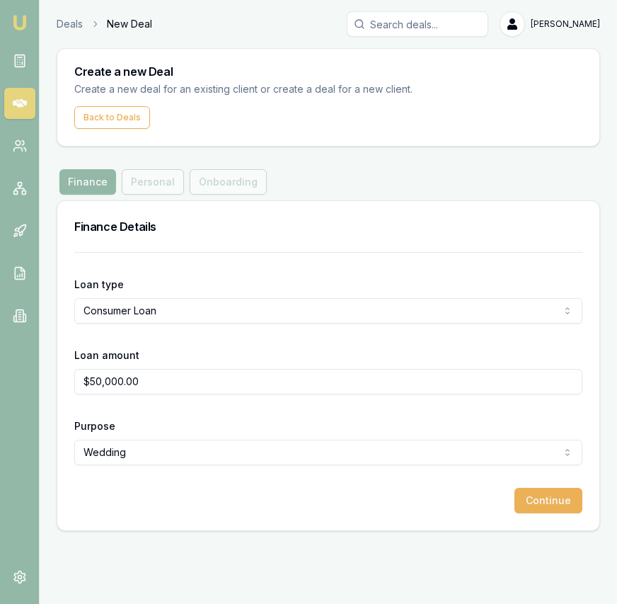
click at [561, 502] on button "Continue" at bounding box center [548, 500] width 68 height 25
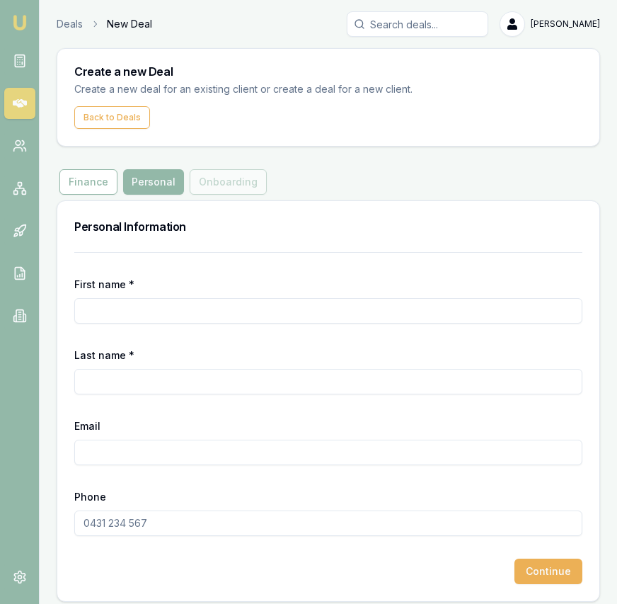
click at [253, 309] on input "First name *" at bounding box center [328, 310] width 508 height 25
type input "Sejal"
type input "Madaan"
paste input "mailto:Sejalmadaan87@gmail.com"
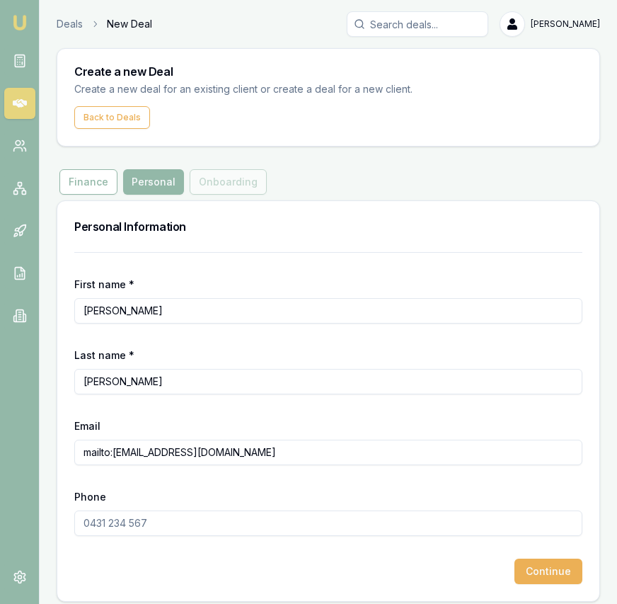
drag, startPoint x: 115, startPoint y: 451, endPoint x: 54, endPoint y: 450, distance: 60.9
click at [54, 450] on main "Create a new Deal Create a new deal for an existing client or create a deal for…" at bounding box center [328, 324] width 577 height 553
type input "Sejalmadaan87@gmail.com"
drag, startPoint x: 115, startPoint y: 539, endPoint x: 110, endPoint y: 526, distance: 13.7
click at [114, 533] on form "First name * Sejal Last name * Madaan Email Sejalmadaan87@gmail.com Phone Conti…" at bounding box center [328, 418] width 508 height 332
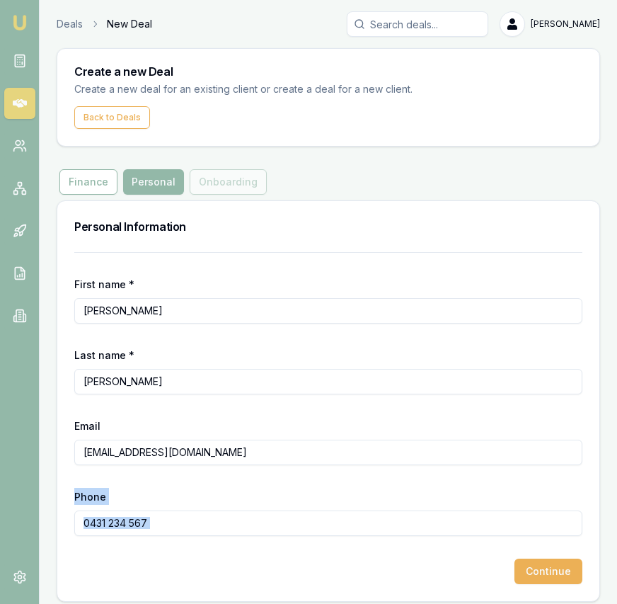
click at [103, 523] on input "Phone" at bounding box center [328, 522] width 508 height 25
paste input "0493 412 786"
type input "0493 412 786"
click at [548, 574] on button "Continue" at bounding box center [548, 570] width 68 height 25
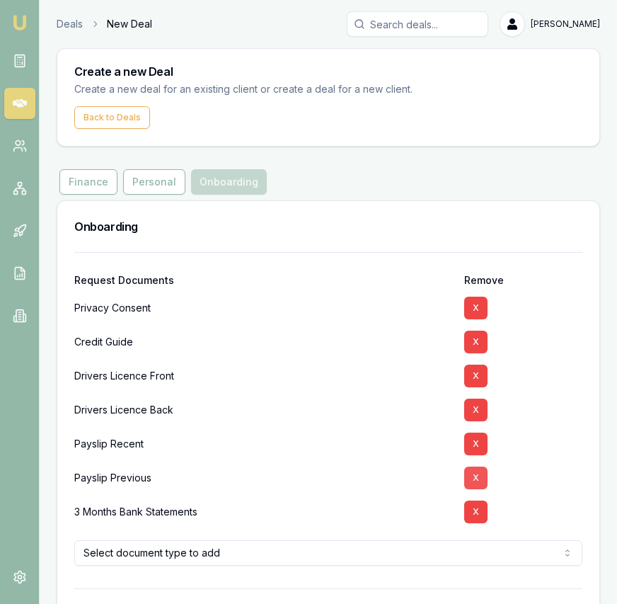
click at [478, 447] on button "X" at bounding box center [475, 443] width 23 height 23
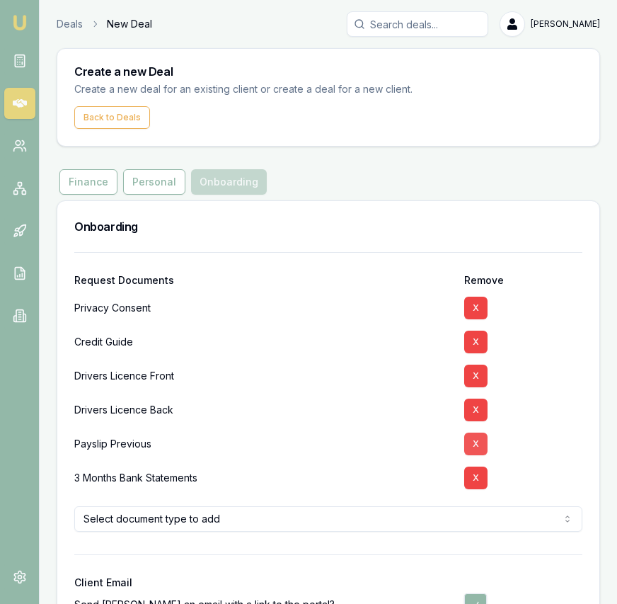
click at [478, 447] on button "X" at bounding box center [475, 443] width 23 height 23
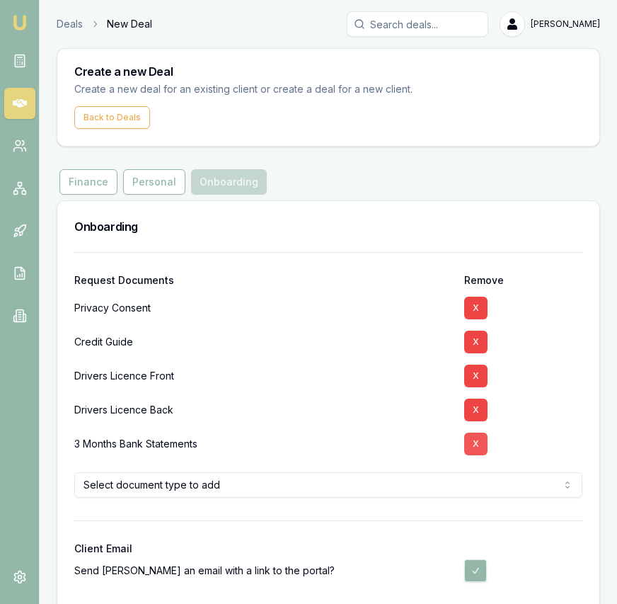
click at [478, 448] on button "X" at bounding box center [475, 443] width 23 height 23
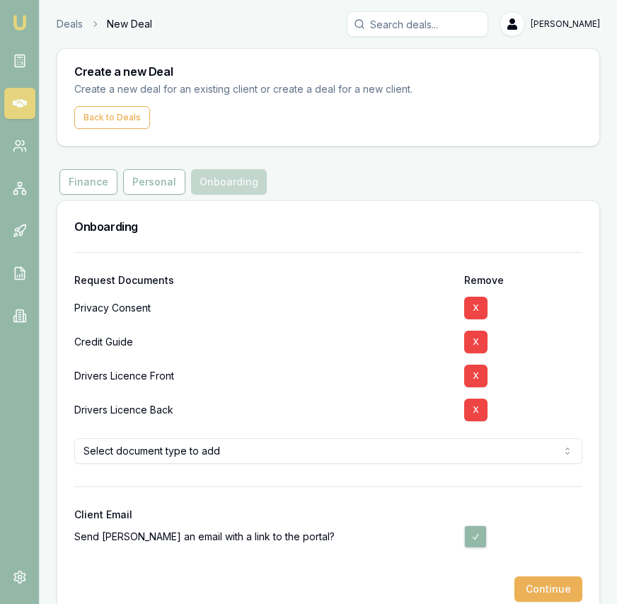
drag, startPoint x: 475, startPoint y: 411, endPoint x: 477, endPoint y: 388, distance: 23.4
click at [475, 410] on button "X" at bounding box center [475, 409] width 23 height 23
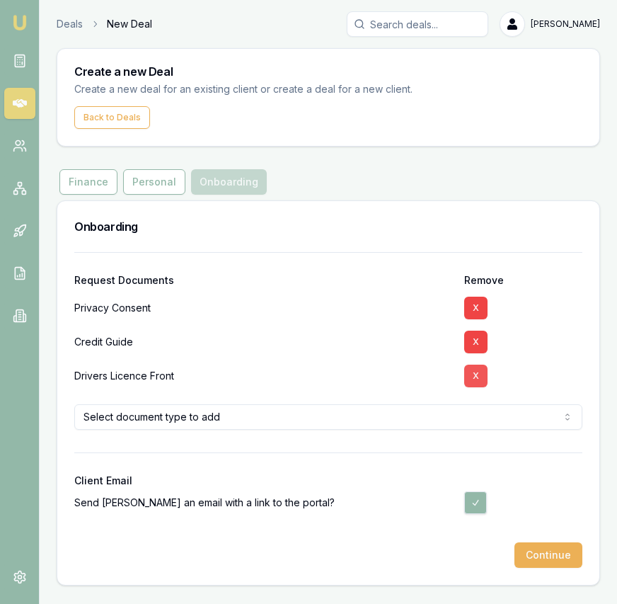
click at [477, 376] on button "X" at bounding box center [475, 375] width 23 height 23
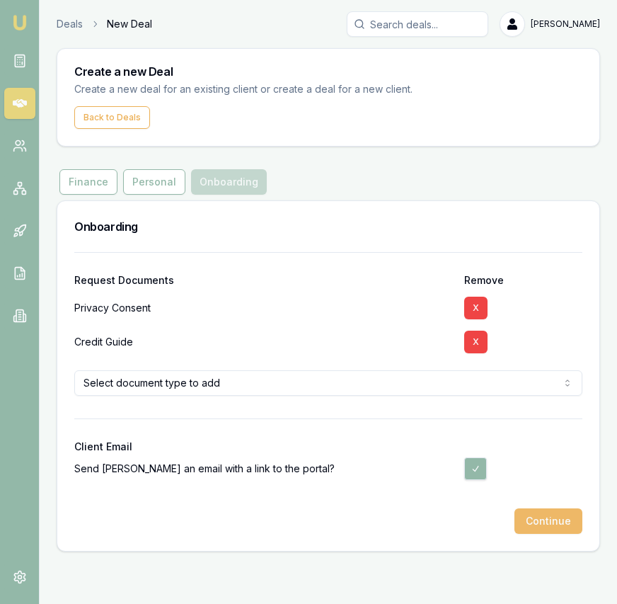
click at [563, 526] on button "Continue" at bounding box center [548, 520] width 68 height 25
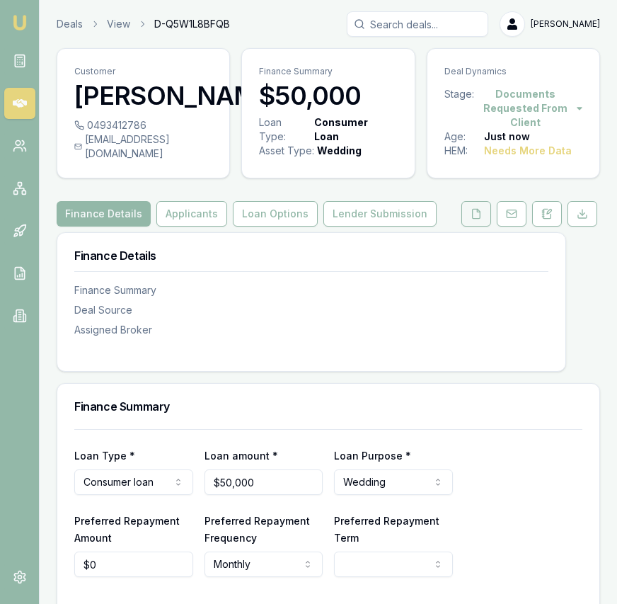
click at [474, 218] on icon at bounding box center [477, 213] width 8 height 9
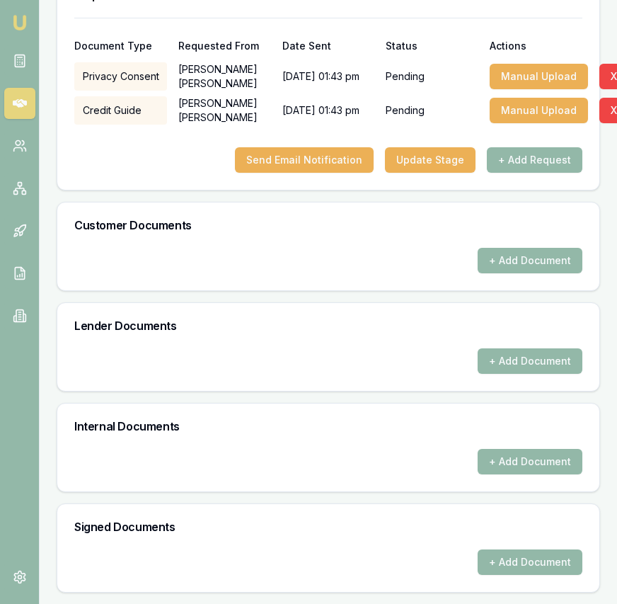
scroll to position [485, 0]
click at [512, 268] on button "+ Add Document" at bounding box center [530, 260] width 105 height 25
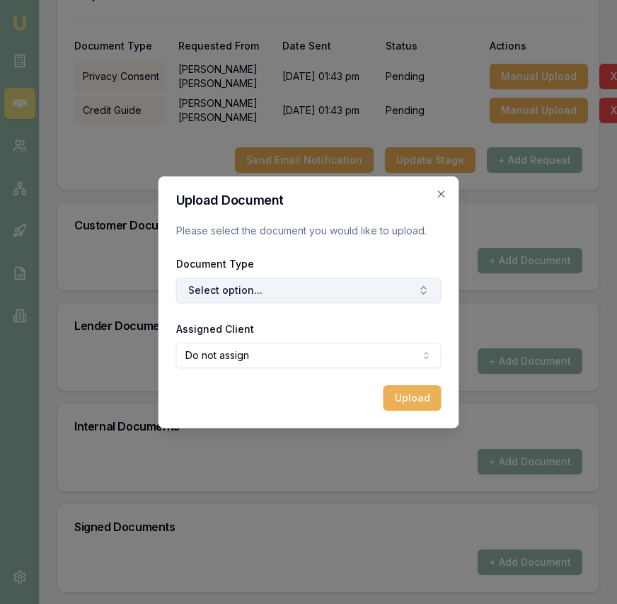
click at [371, 287] on button "Select option..." at bounding box center [308, 289] width 265 height 25
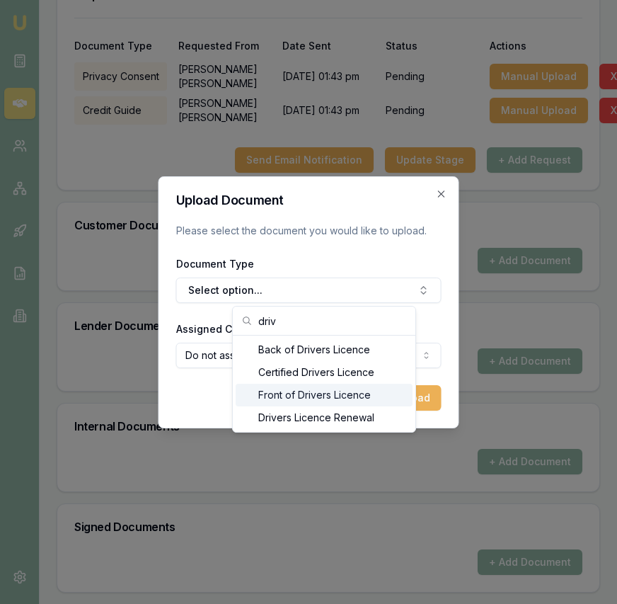
type input "driv"
click at [352, 386] on div "Front of Drivers Licence" at bounding box center [324, 394] width 177 height 23
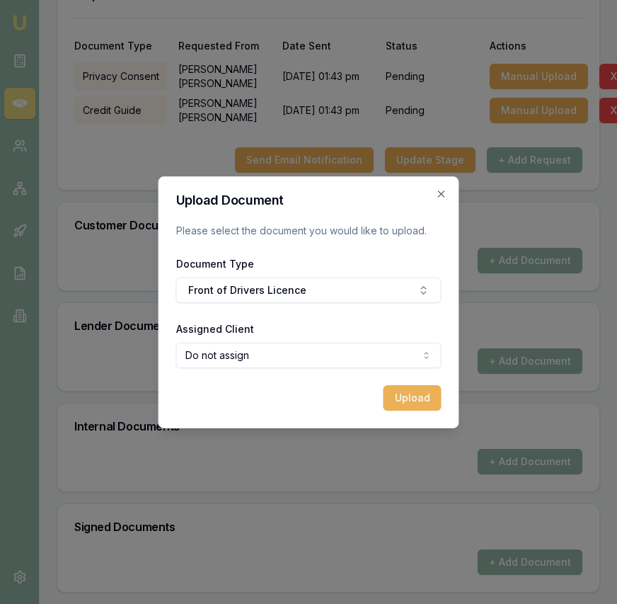
select select "U-9DNX3JZOF0"
click at [408, 393] on button "Upload" at bounding box center [412, 397] width 58 height 25
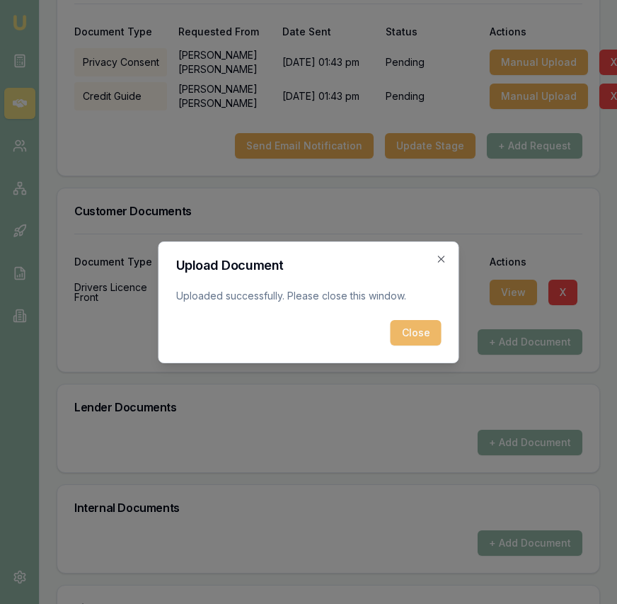
click at [410, 333] on button "Close" at bounding box center [416, 332] width 51 height 25
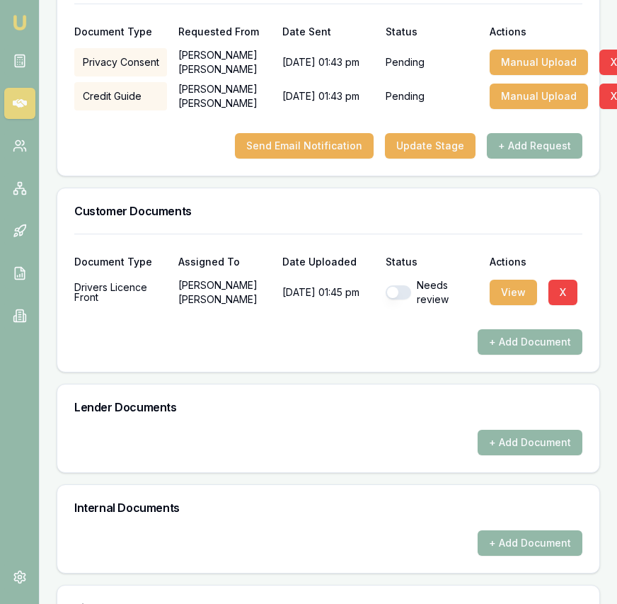
click at [408, 299] on button "button" at bounding box center [398, 292] width 25 height 14
checkbox input "true"
click at [526, 354] on button "+ Add Document" at bounding box center [530, 341] width 105 height 25
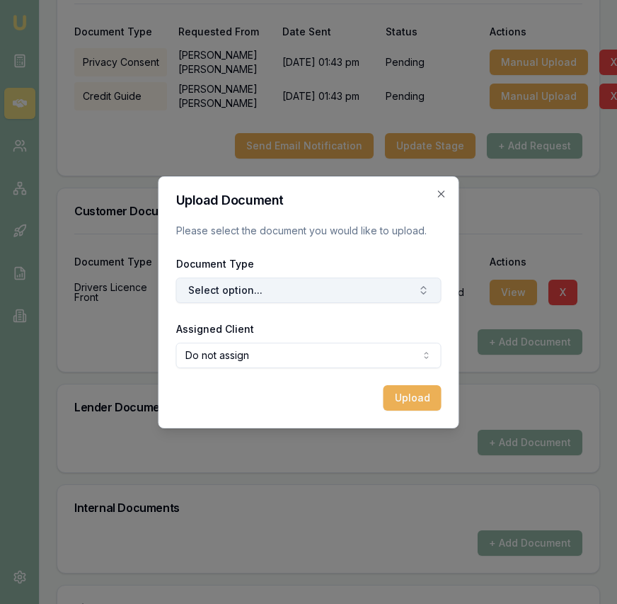
click at [321, 283] on button "Select option..." at bounding box center [308, 289] width 265 height 25
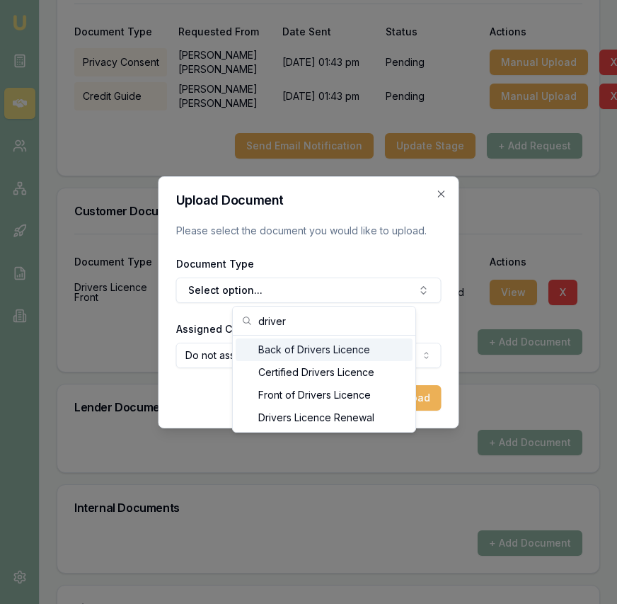
type input "driver"
click at [281, 347] on div "Back of Drivers Licence" at bounding box center [324, 349] width 177 height 23
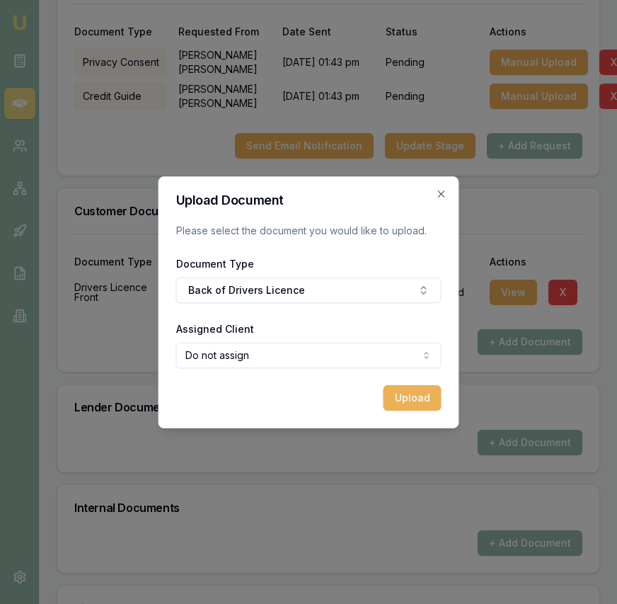
click at [303, 374] on form "Upload Document Please select the document you would like to upload. Document T…" at bounding box center [308, 302] width 265 height 217
select select "U-9DNX3JZOF0"
drag, startPoint x: 301, startPoint y: 403, endPoint x: 316, endPoint y: 405, distance: 14.2
click at [399, 410] on div "Upload Document Please select the document you would like to upload. Document T…" at bounding box center [308, 302] width 301 height 252
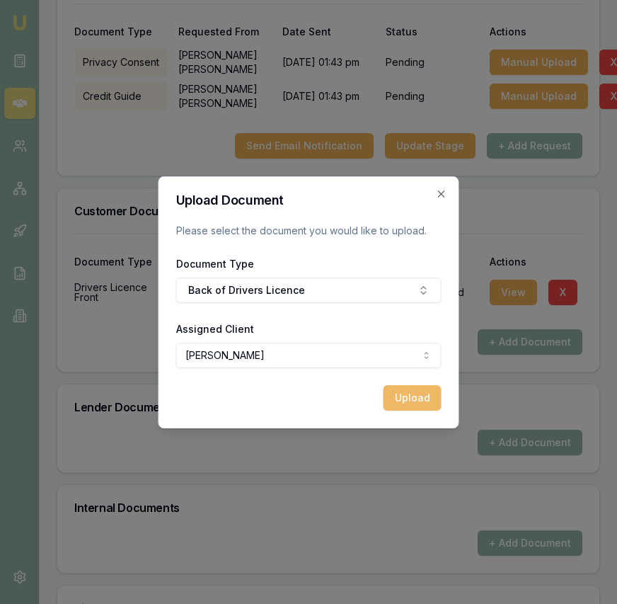
click at [399, 405] on button "Upload" at bounding box center [412, 397] width 58 height 25
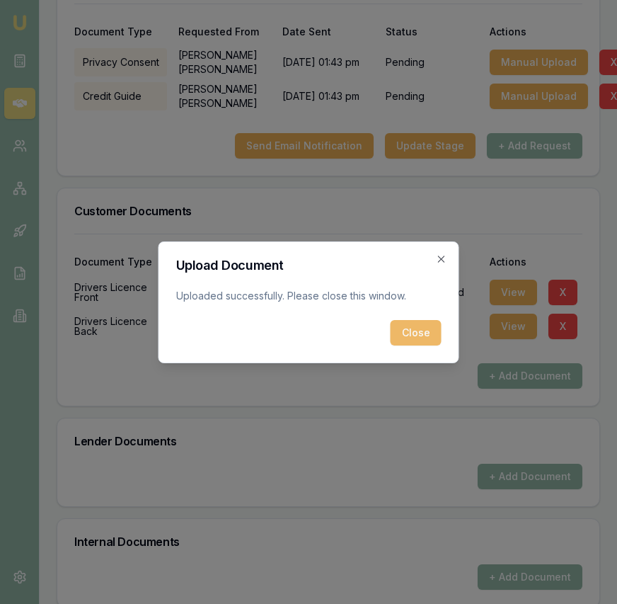
click at [420, 337] on button "Close" at bounding box center [416, 332] width 51 height 25
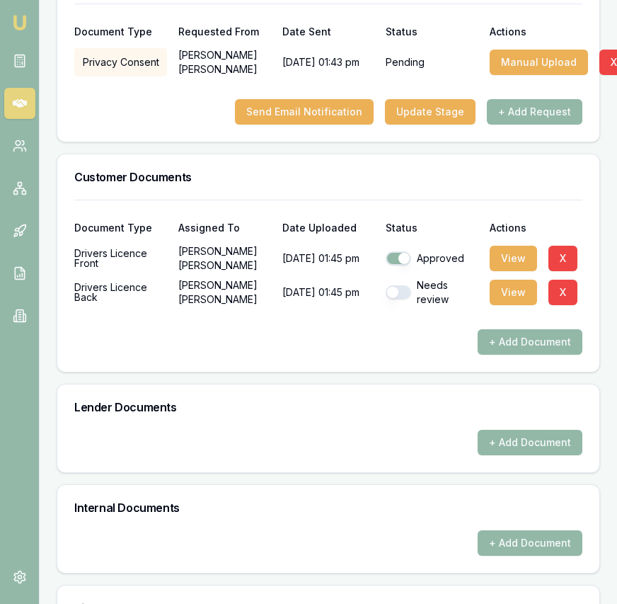
click at [389, 340] on div "Document Type Assigned To Date Uploaded Status Actions Drivers Licence Front Se…" at bounding box center [328, 277] width 508 height 155
click at [399, 299] on button "button" at bounding box center [398, 292] width 25 height 14
checkbox input "true"
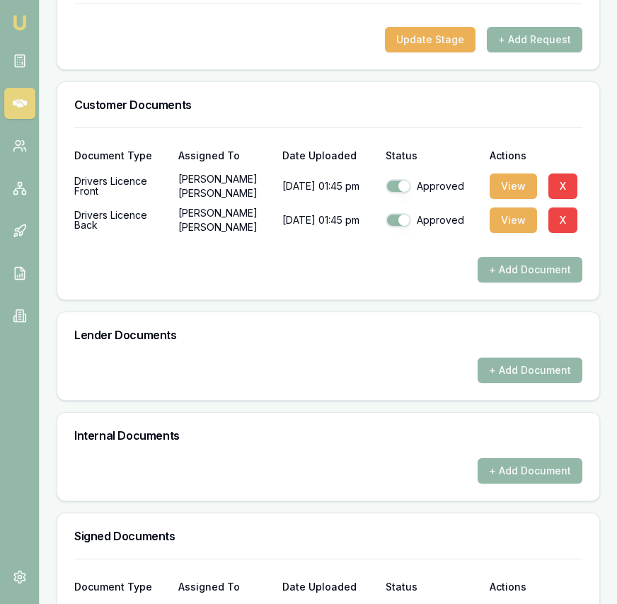
scroll to position [638, 0]
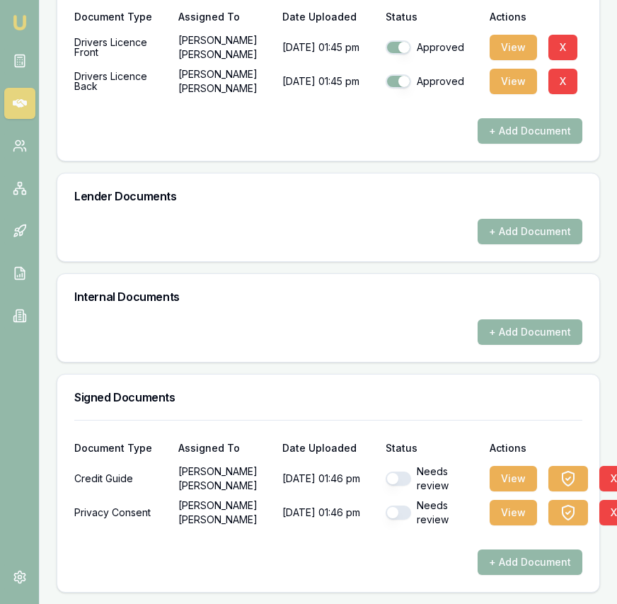
click at [399, 479] on button "button" at bounding box center [398, 478] width 25 height 14
checkbox input "true"
click at [403, 507] on button "button" at bounding box center [398, 512] width 25 height 14
checkbox input "true"
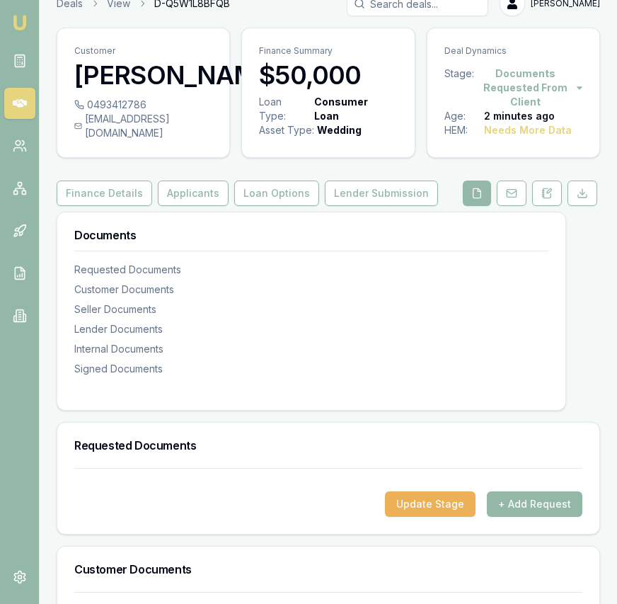
scroll to position [29, 0]
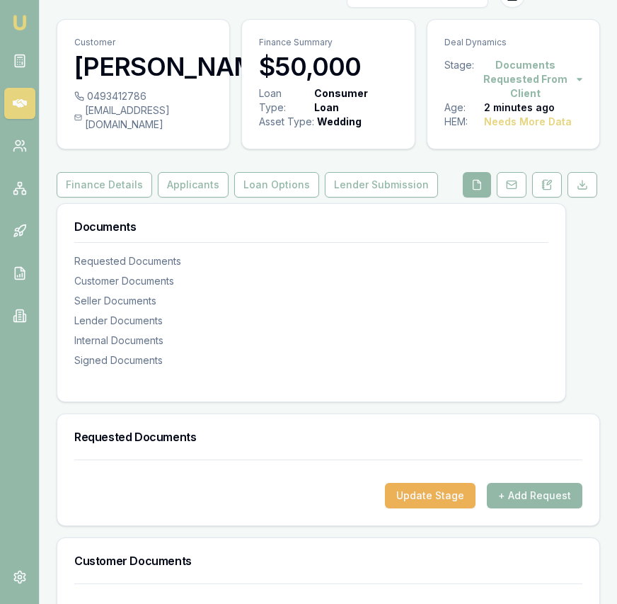
drag, startPoint x: 200, startPoint y: 197, endPoint x: 200, endPoint y: 223, distance: 25.5
click at [200, 197] on button "Applicants" at bounding box center [193, 184] width 71 height 25
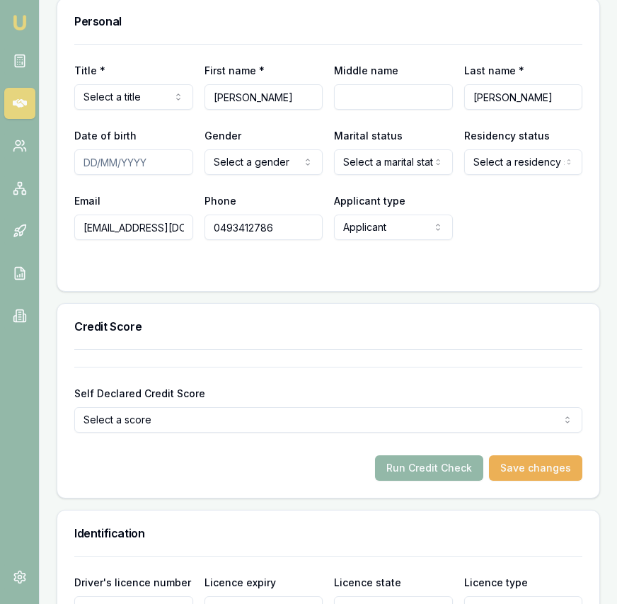
scroll to position [677, 0]
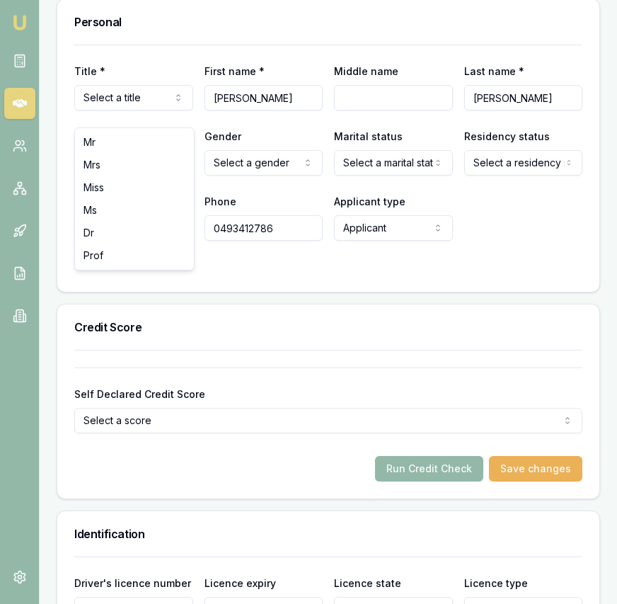
select select "Miss"
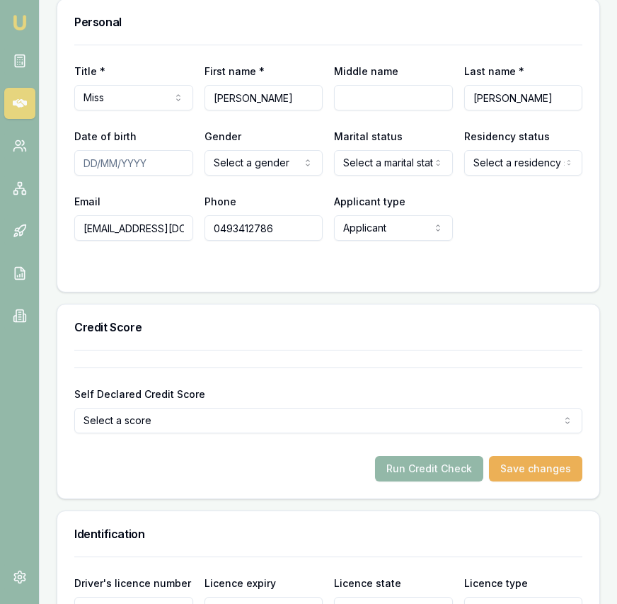
click at [96, 175] on input "Date of birth" at bounding box center [133, 162] width 119 height 25
type input "08/07/2000"
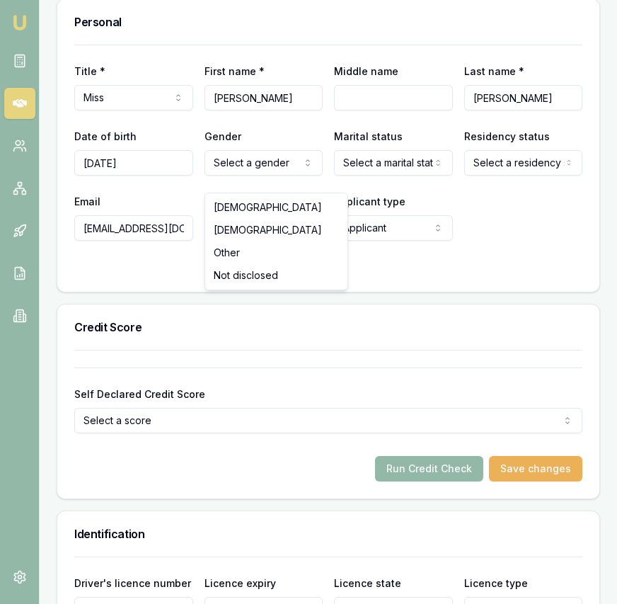
select select "FEMALE"
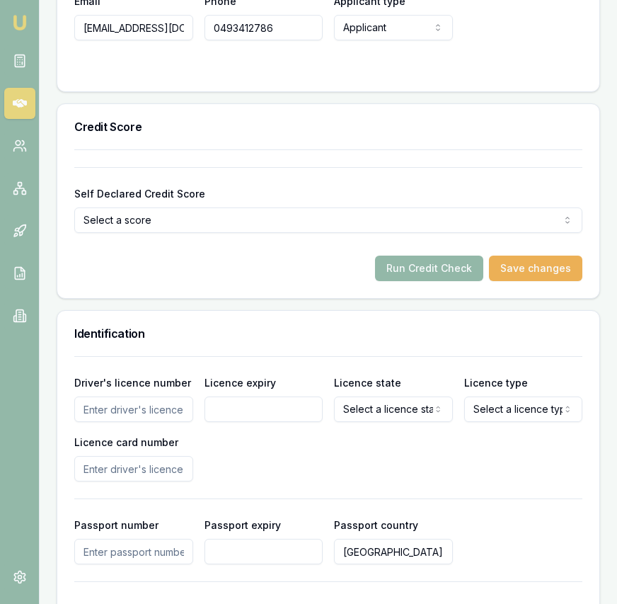
scroll to position [879, 0]
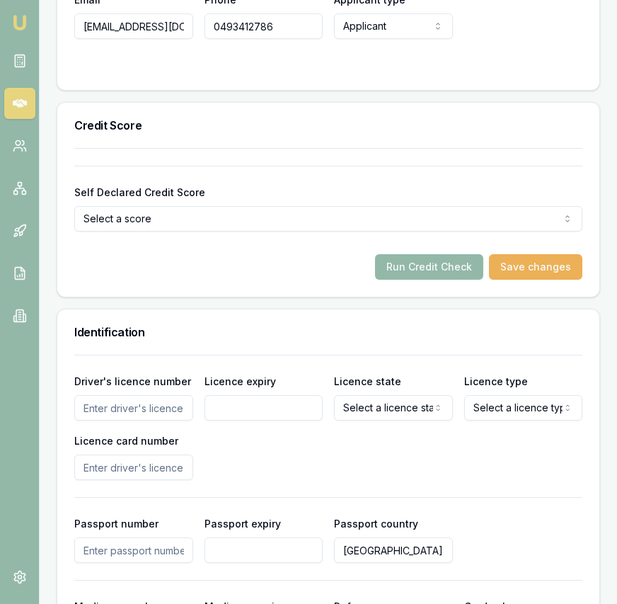
click at [154, 420] on input "Driver's licence number" at bounding box center [133, 407] width 119 height 25
type input "04"
click at [79, 420] on input "6107425" at bounding box center [133, 407] width 119 height 25
type input "6"
type input "046107425"
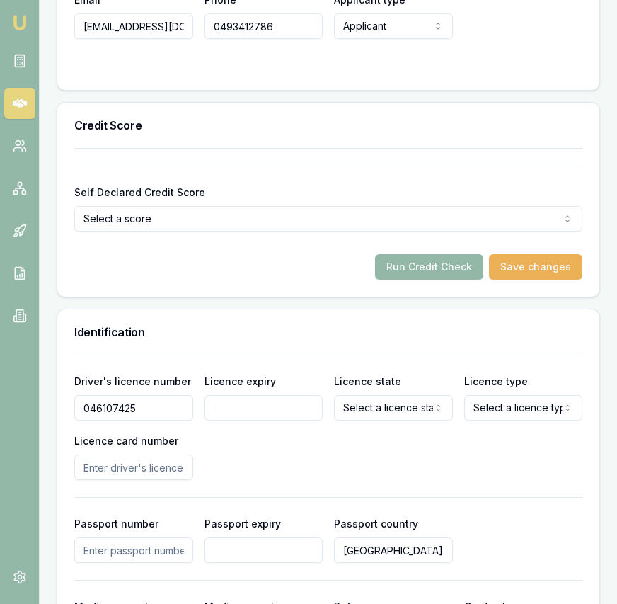
click at [235, 417] on input "Licence expiry" at bounding box center [263, 407] width 119 height 25
type input "27/01/2033"
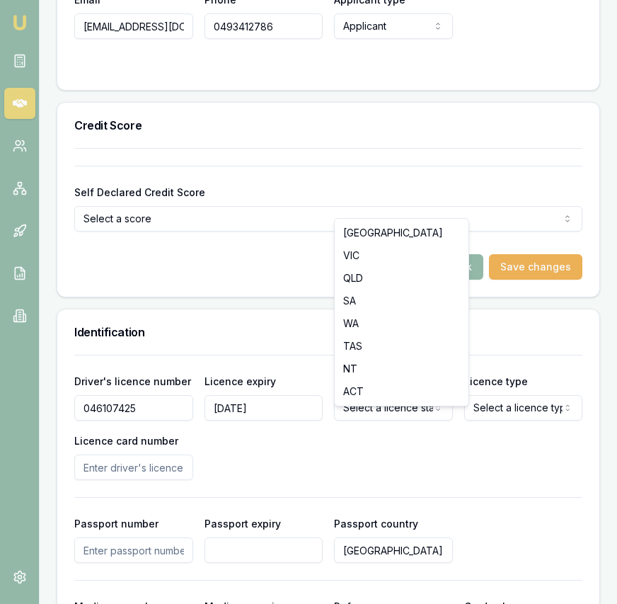
select select "VIC"
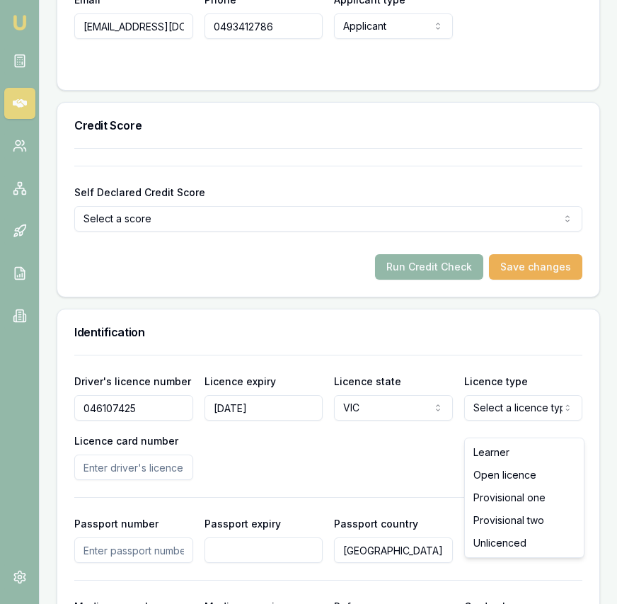
select select "OPEN_LICENCE"
click at [149, 480] on input "Licence card number" at bounding box center [133, 466] width 119 height 25
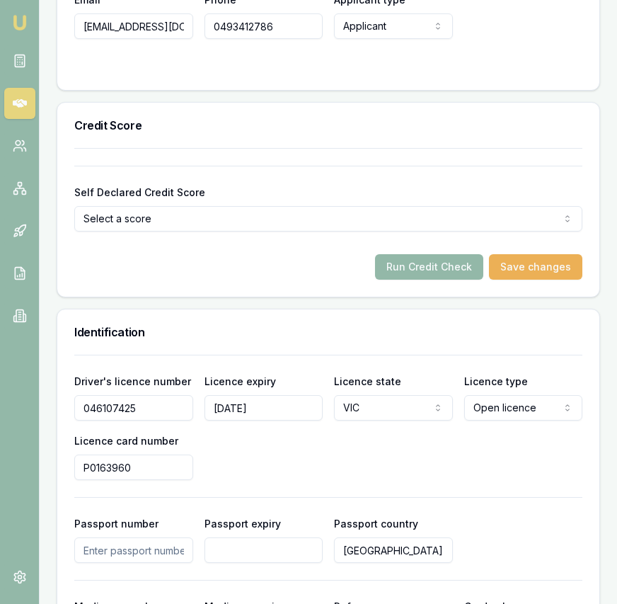
type input "P0163960"
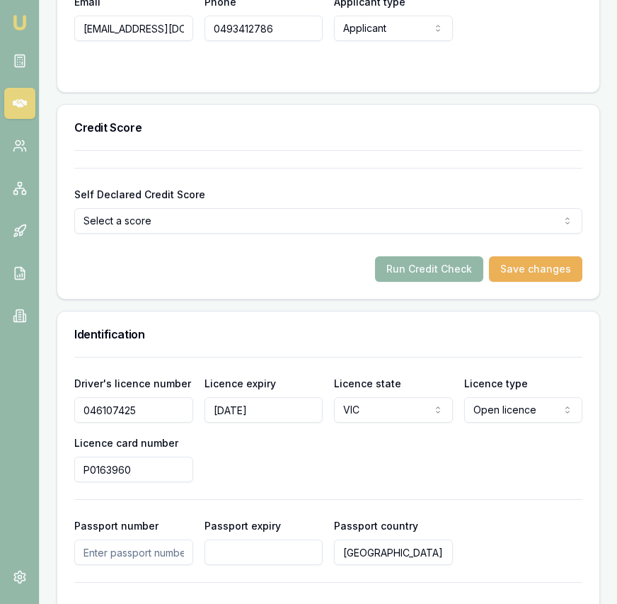
click at [401, 482] on div "Driver's licence number 046107425 Licence expiry 27/01/2033 Licence state VIC N…" at bounding box center [328, 428] width 508 height 108
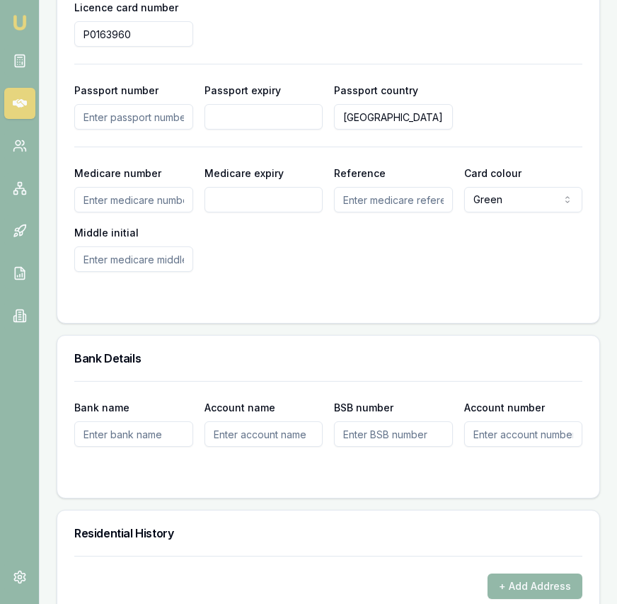
scroll to position [1332, 0]
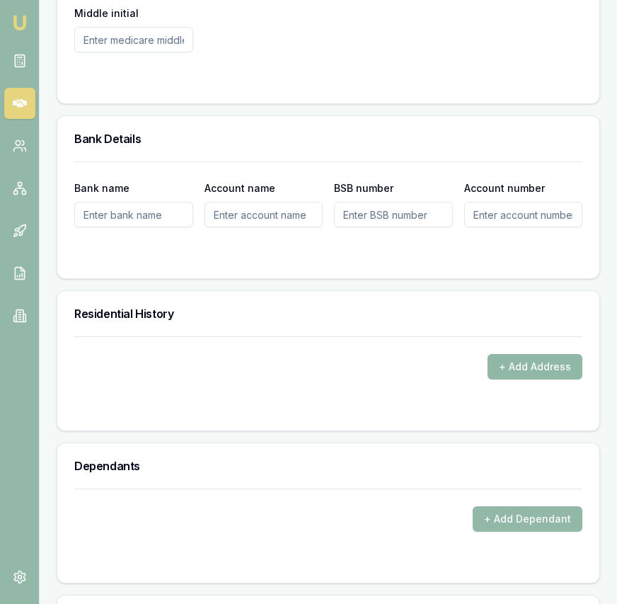
click at [521, 379] on button "+ Add Address" at bounding box center [535, 366] width 95 height 25
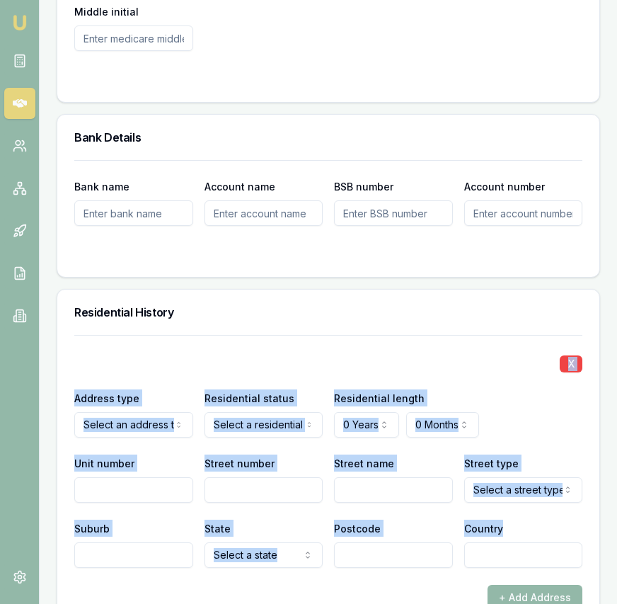
drag, startPoint x: 139, startPoint y: 489, endPoint x: 140, endPoint y: 471, distance: 18.5
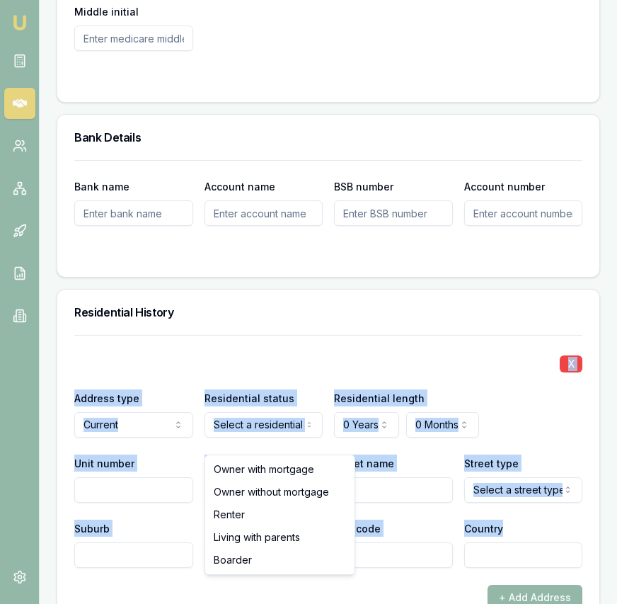
select select "RENTER"
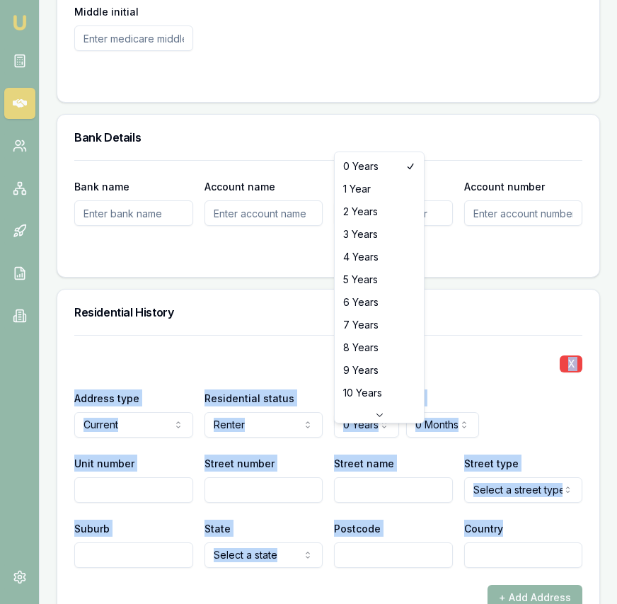
select select "6"
drag, startPoint x: 371, startPoint y: 294, endPoint x: 364, endPoint y: 311, distance: 18.4
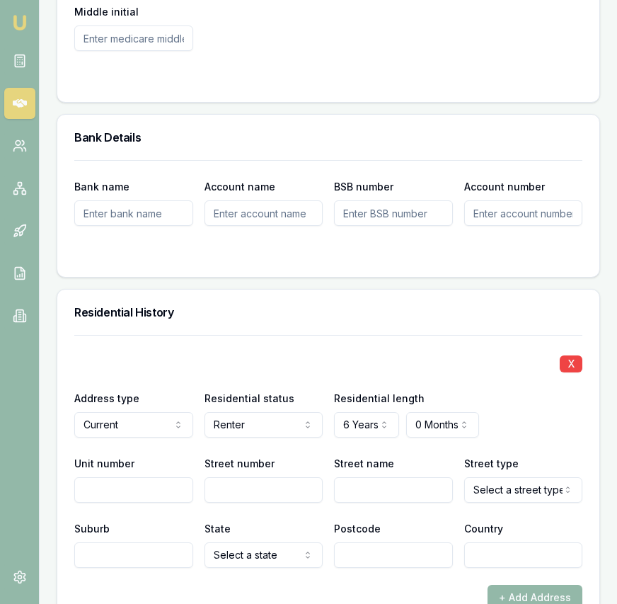
click at [142, 495] on input "Unit number" at bounding box center [133, 489] width 119 height 25
type input "3201"
type input "241"
type input "City"
select select "Ramble"
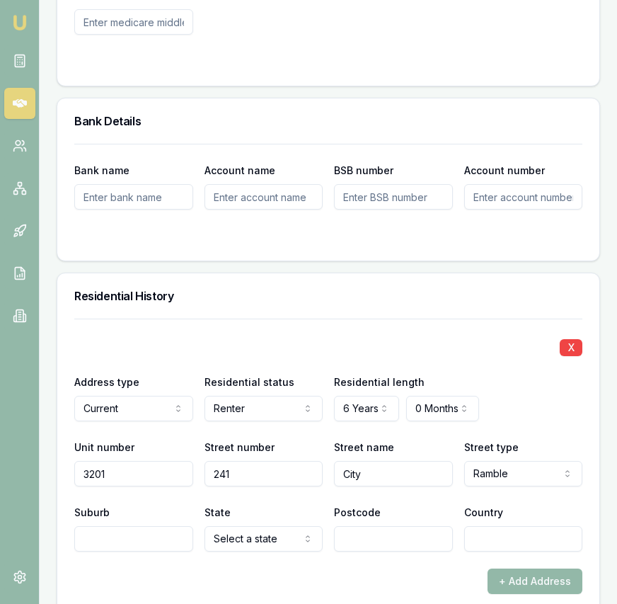
scroll to position [1554, 0]
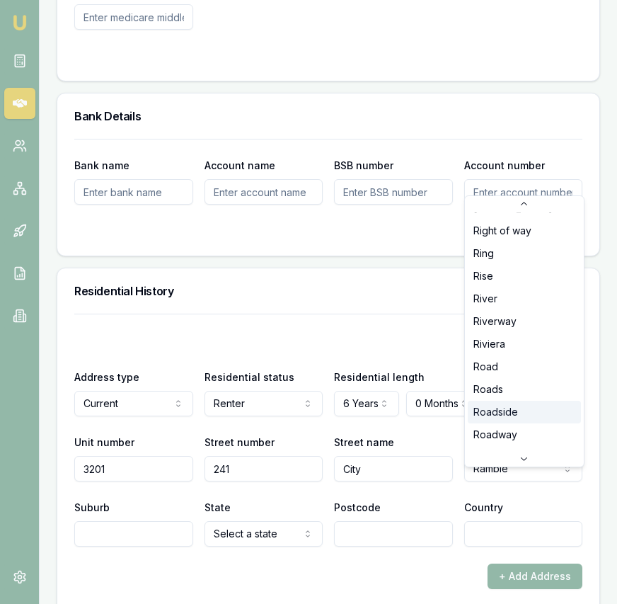
scroll to position [3259, 0]
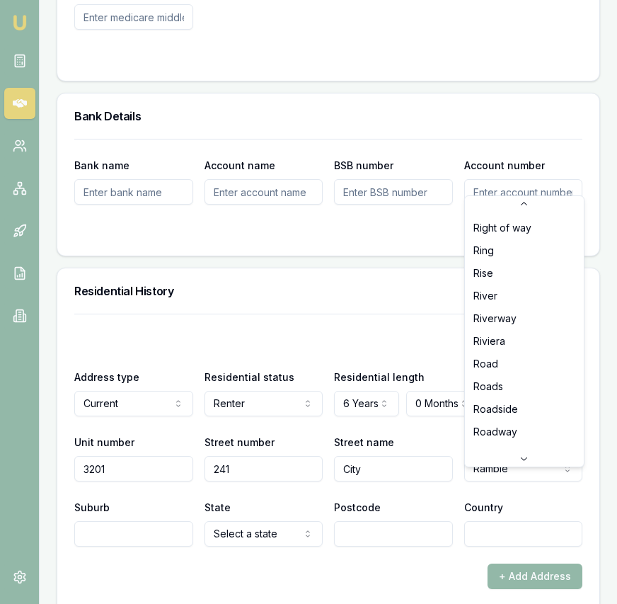
select select "Road"
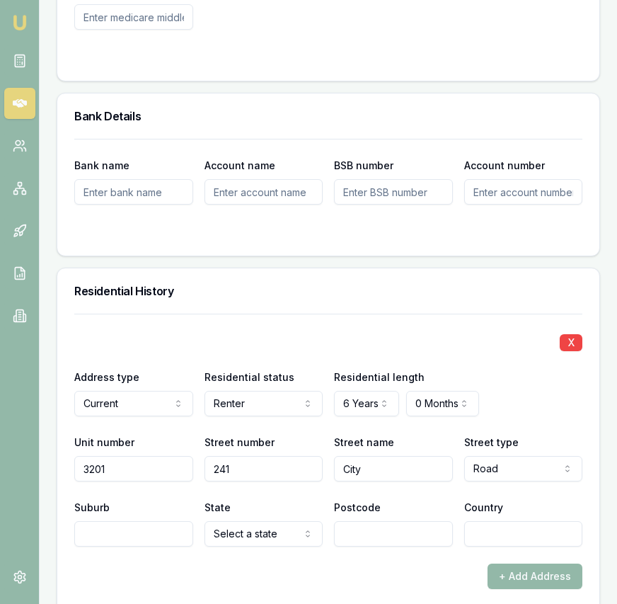
click at [160, 546] on input "Suburb" at bounding box center [133, 533] width 119 height 25
type input "Southbank"
select select "VIC"
type input "3006"
type input "[GEOGRAPHIC_DATA]"
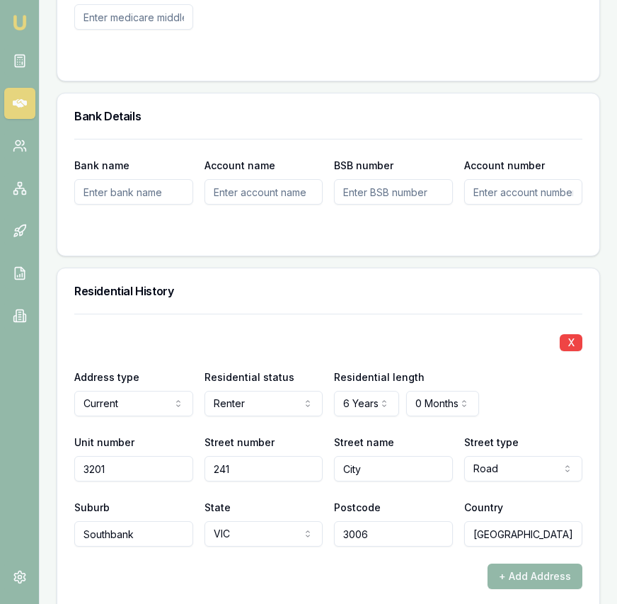
click at [338, 370] on div "X Address type Current Current Previous Residential status Renter Owner with mo…" at bounding box center [328, 429] width 508 height 233
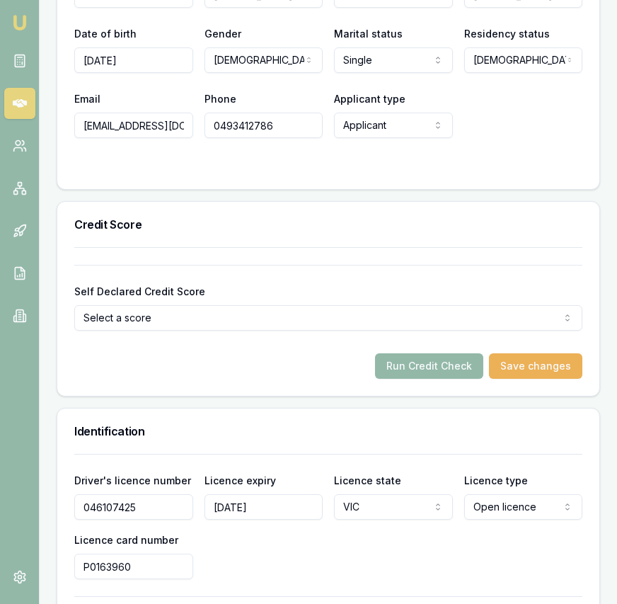
scroll to position [779, 0]
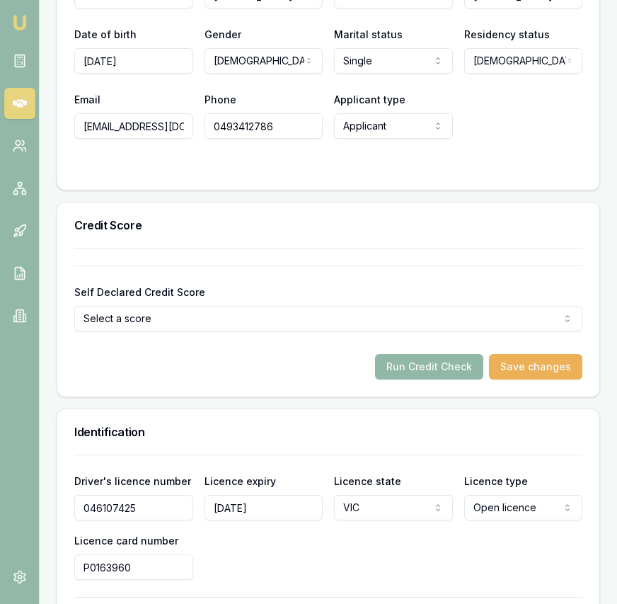
click at [388, 379] on button "Run Credit Check" at bounding box center [429, 366] width 108 height 25
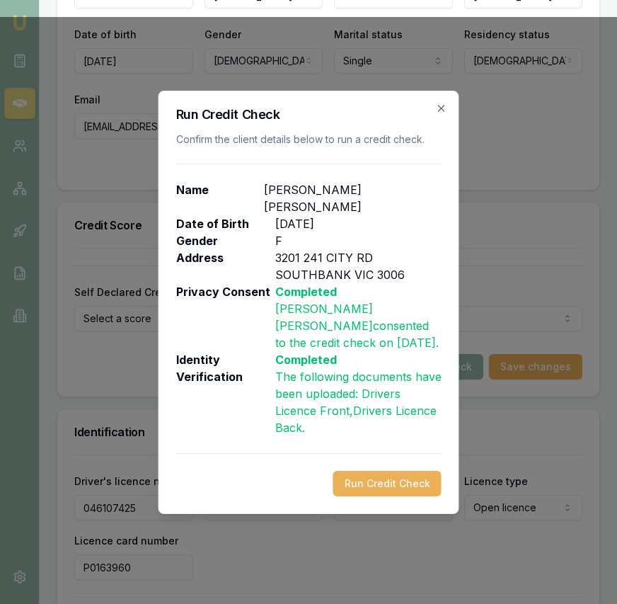
click at [395, 471] on button "Run Credit Check" at bounding box center [387, 483] width 108 height 25
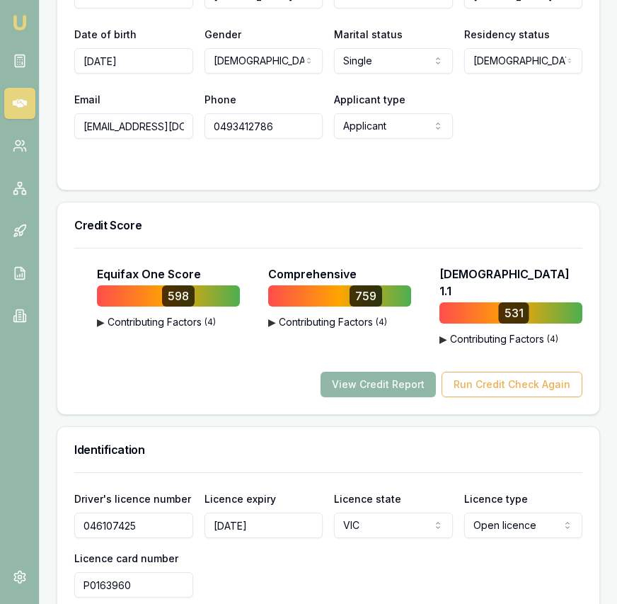
click at [391, 388] on button "View Credit Report" at bounding box center [378, 383] width 115 height 25
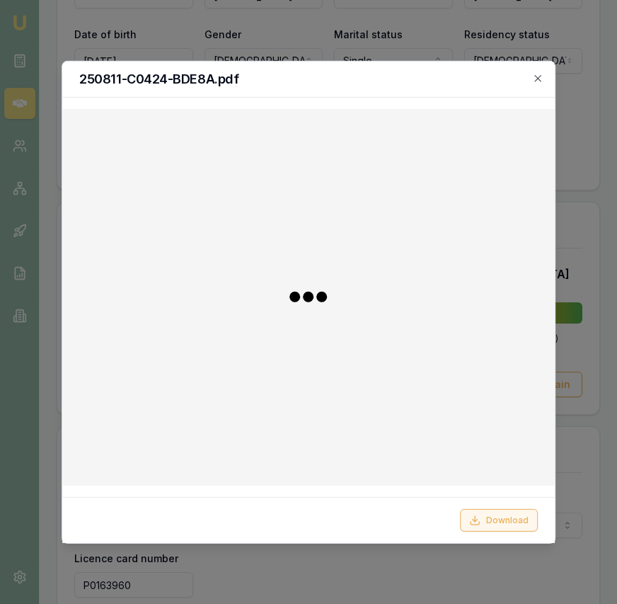
click at [490, 521] on button "Download" at bounding box center [499, 520] width 78 height 23
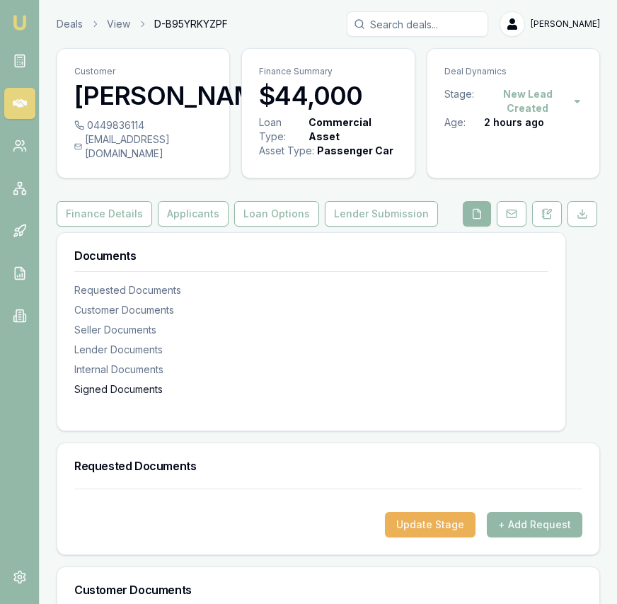
scroll to position [97, 0]
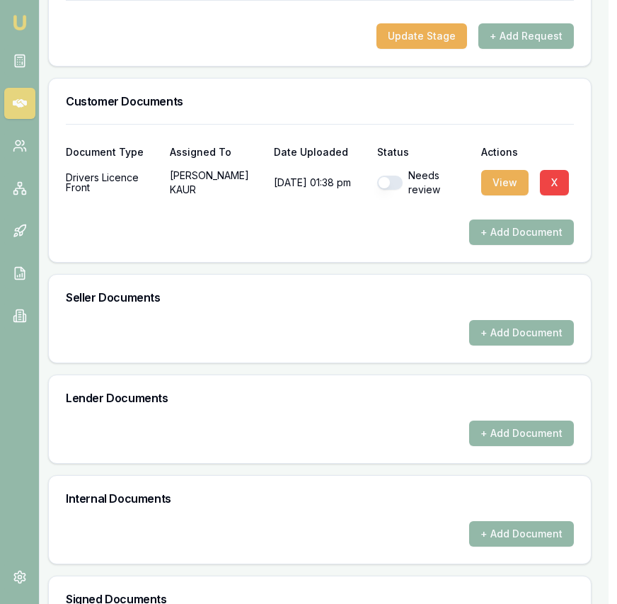
click at [383, 190] on button "button" at bounding box center [389, 182] width 25 height 14
checkbox input "true"
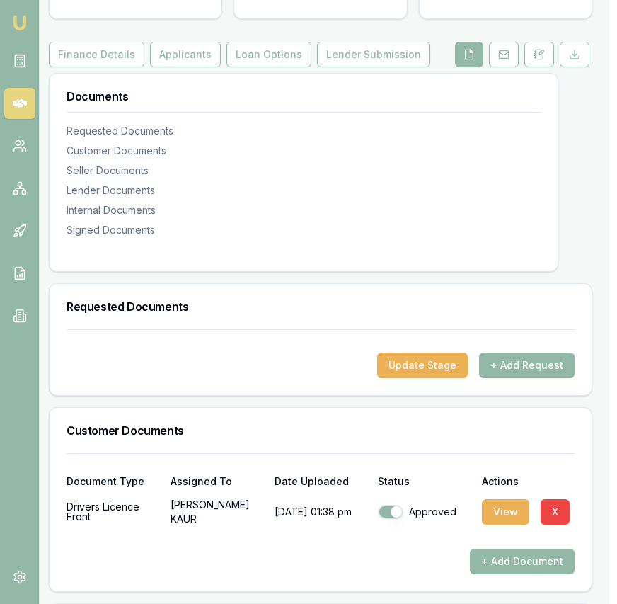
scroll to position [0, 8]
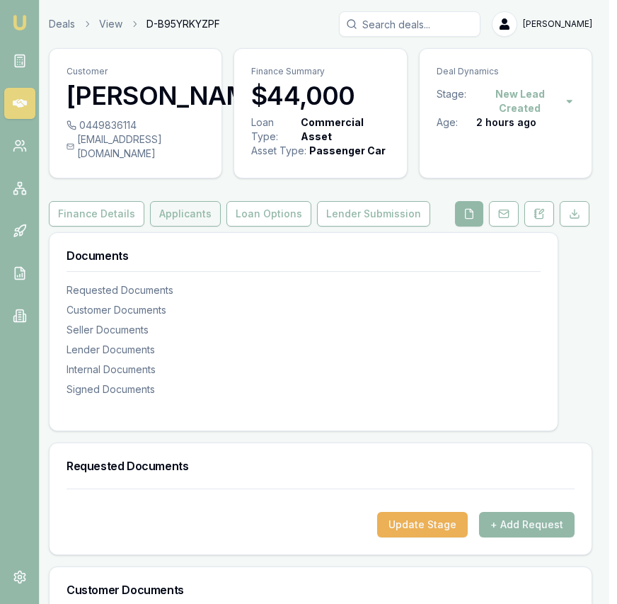
click at [191, 226] on button "Applicants" at bounding box center [185, 213] width 71 height 25
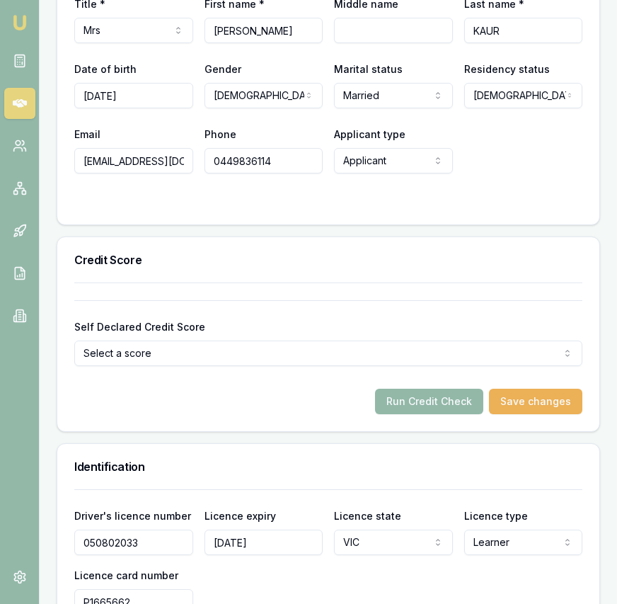
scroll to position [723, 0]
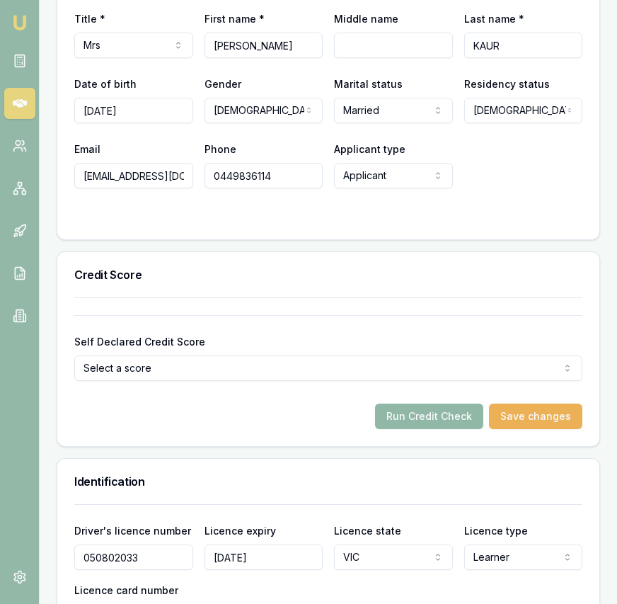
click at [417, 427] on button "Run Credit Check" at bounding box center [429, 415] width 108 height 25
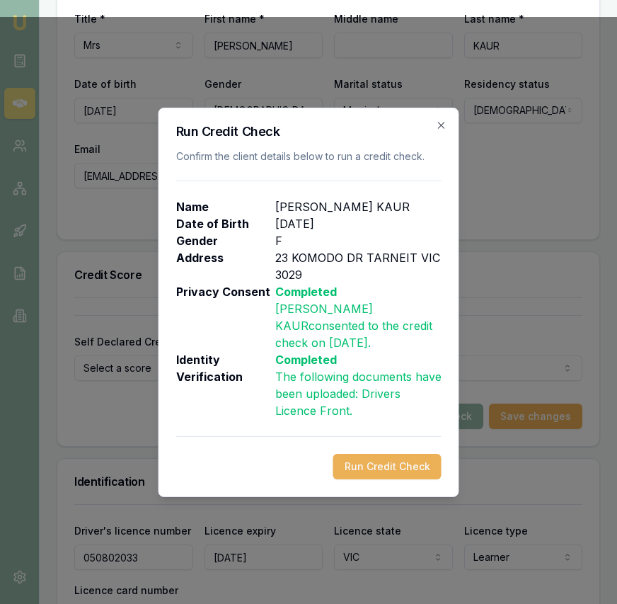
click at [369, 466] on button "Run Credit Check" at bounding box center [387, 466] width 108 height 25
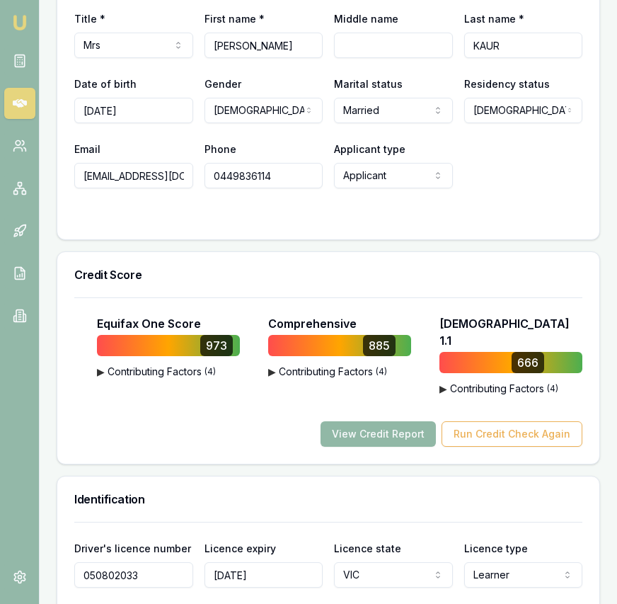
click at [422, 434] on button "View Credit Report" at bounding box center [378, 433] width 115 height 25
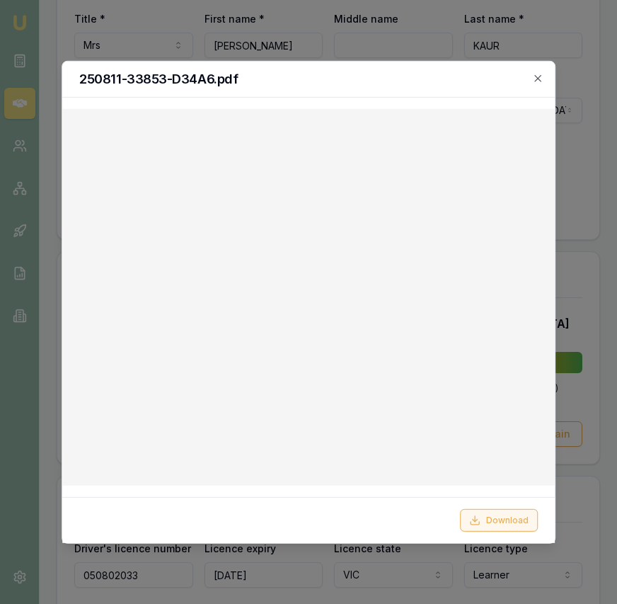
click at [493, 525] on button "Download" at bounding box center [499, 520] width 78 height 23
drag, startPoint x: 538, startPoint y: 80, endPoint x: 523, endPoint y: 79, distance: 14.9
click at [537, 80] on icon "button" at bounding box center [537, 77] width 11 height 11
